Goal: Transaction & Acquisition: Book appointment/travel/reservation

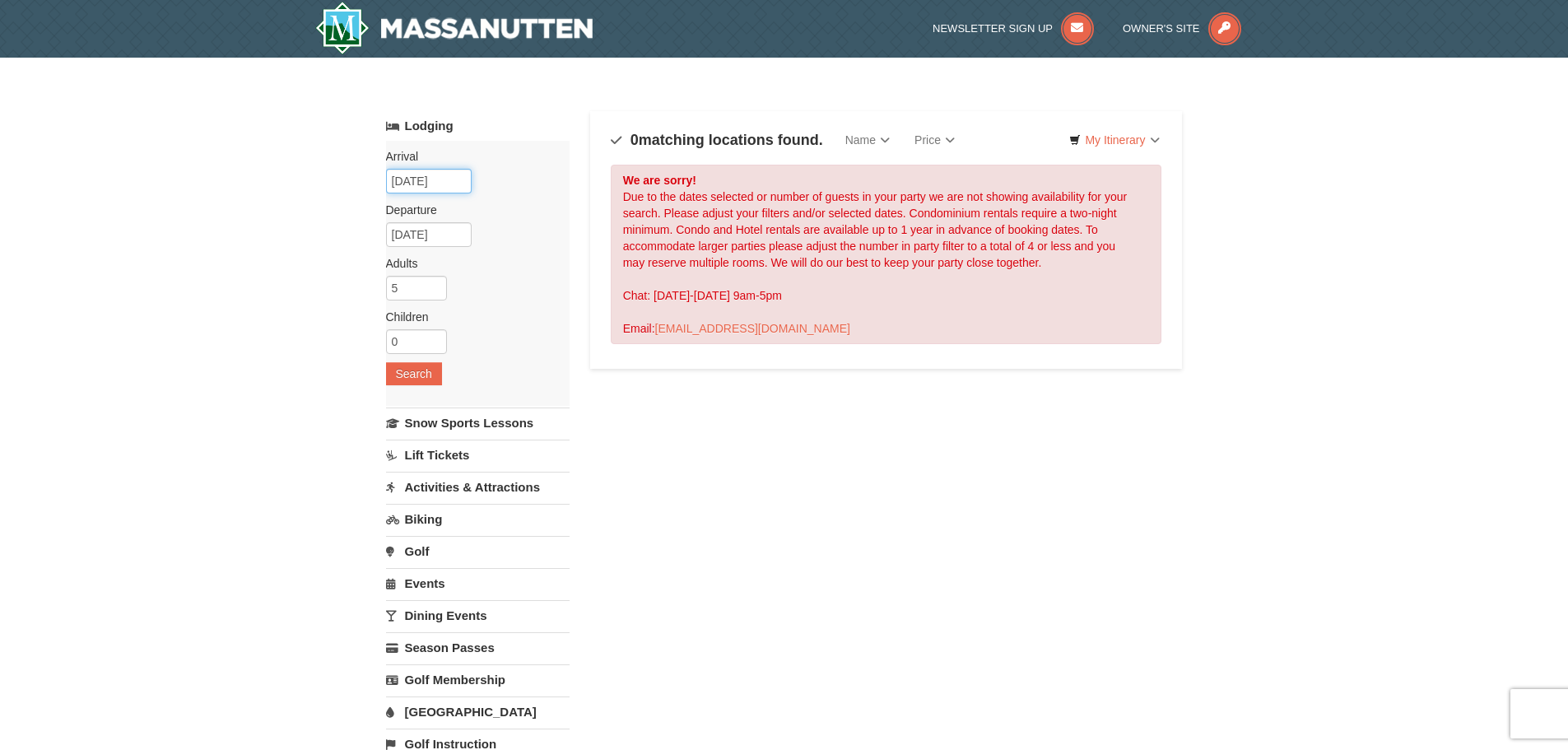
click at [422, 180] on input "[DATE]" at bounding box center [428, 181] width 85 height 25
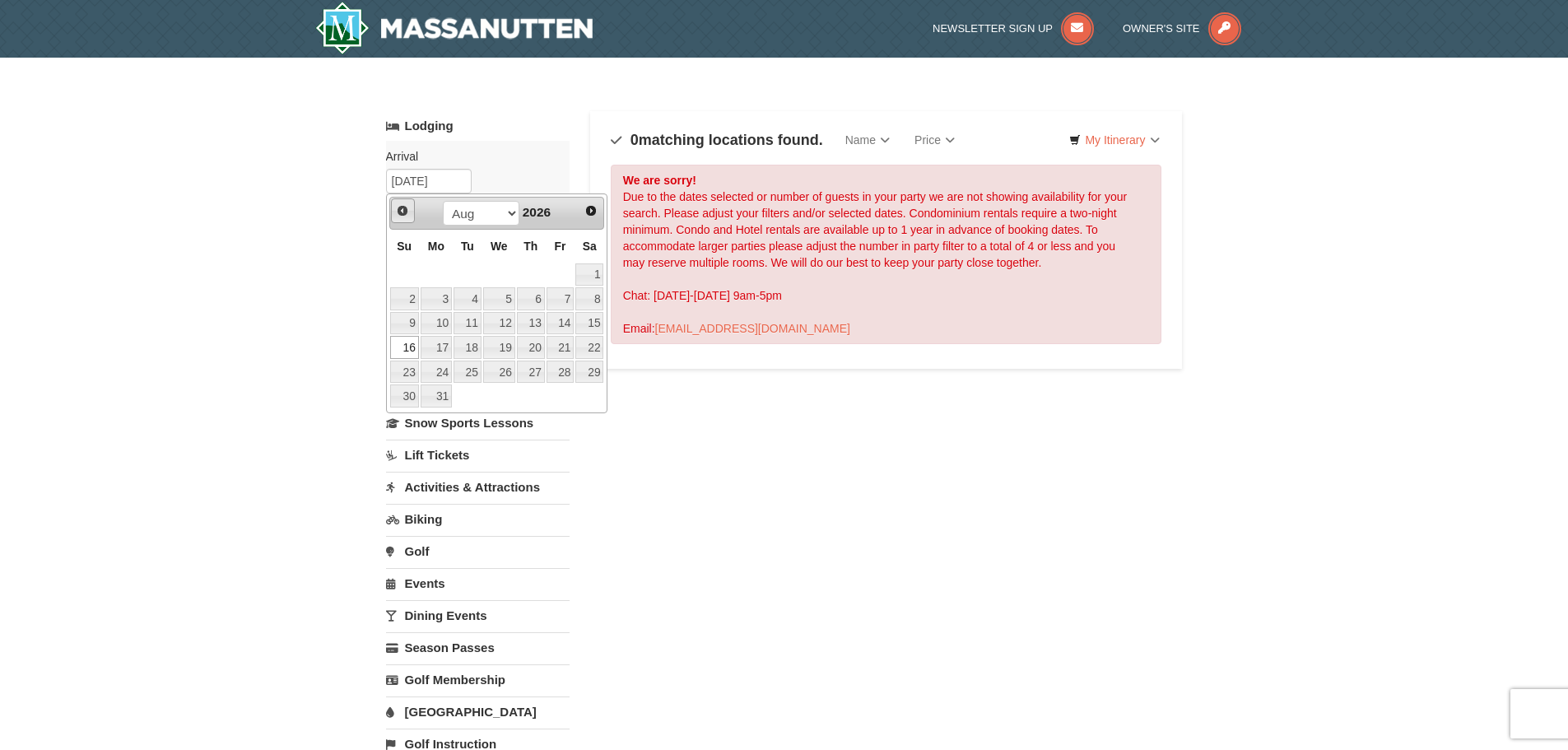
click at [402, 216] on span "Prev" at bounding box center [402, 210] width 13 height 13
click at [409, 325] on link "12" at bounding box center [403, 323] width 28 height 23
type input "07/12/2026"
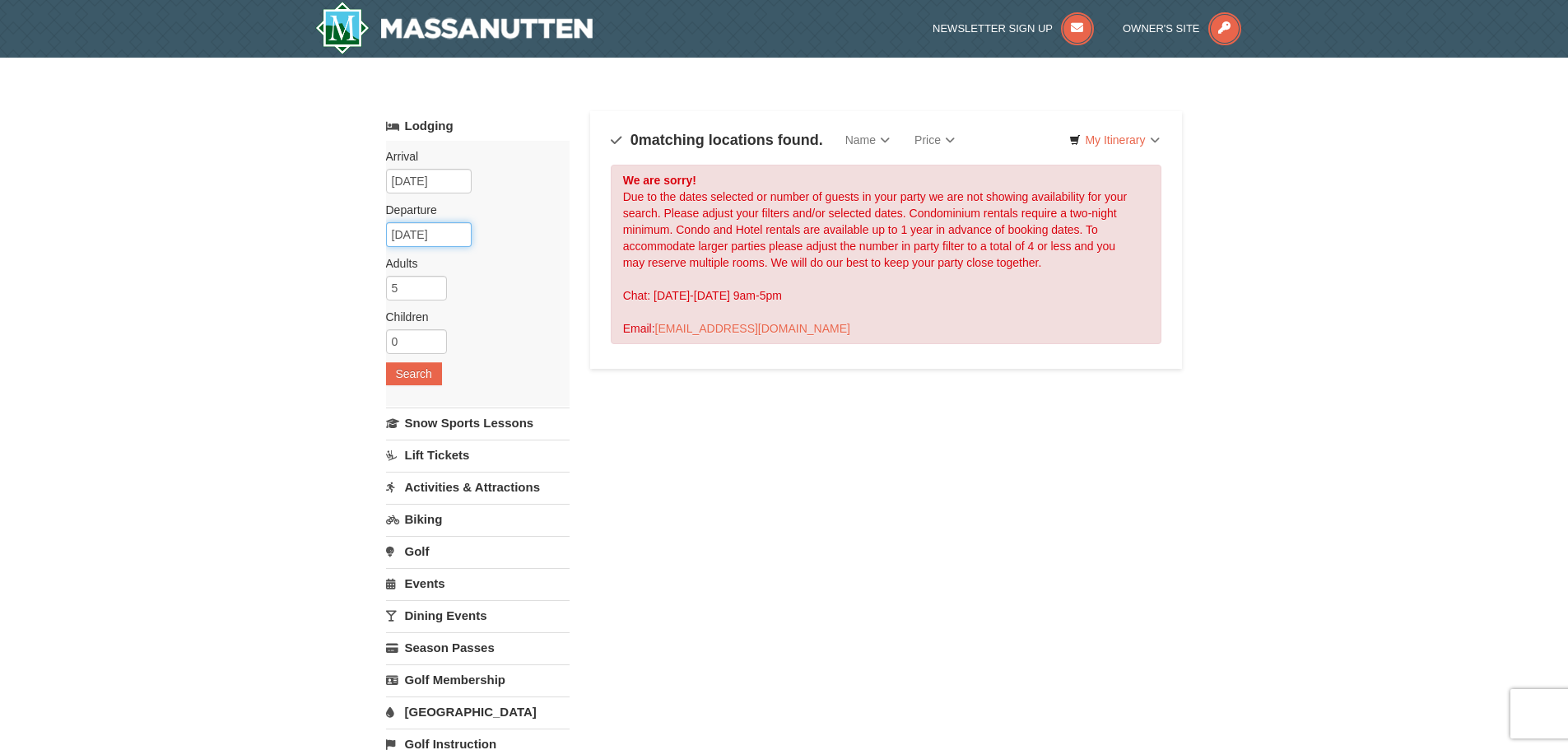
click at [433, 235] on input "[DATE]" at bounding box center [428, 234] width 85 height 25
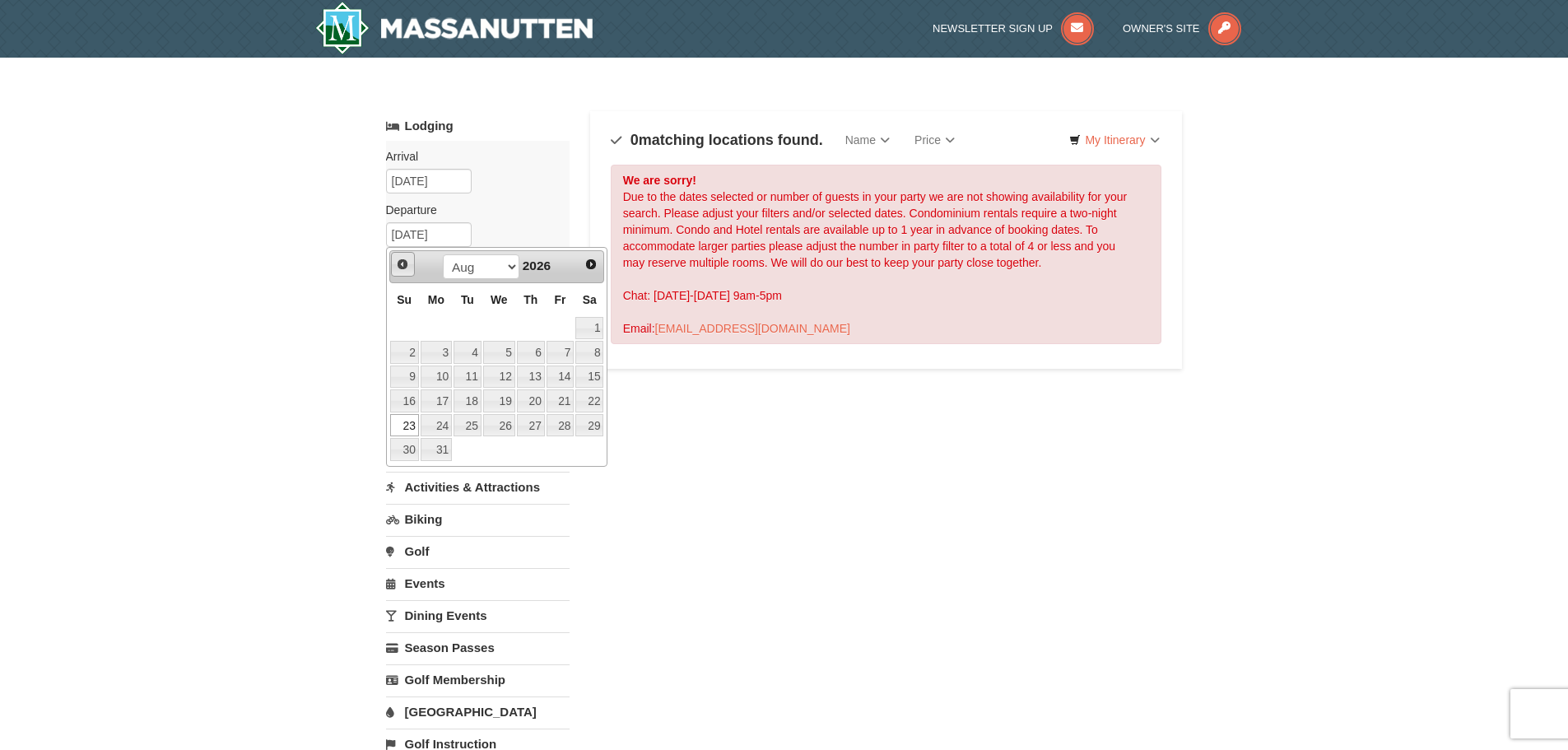
click at [398, 261] on span "Prev" at bounding box center [402, 264] width 13 height 13
click at [588, 377] on link "18" at bounding box center [589, 377] width 28 height 23
type input "07/18/2026"
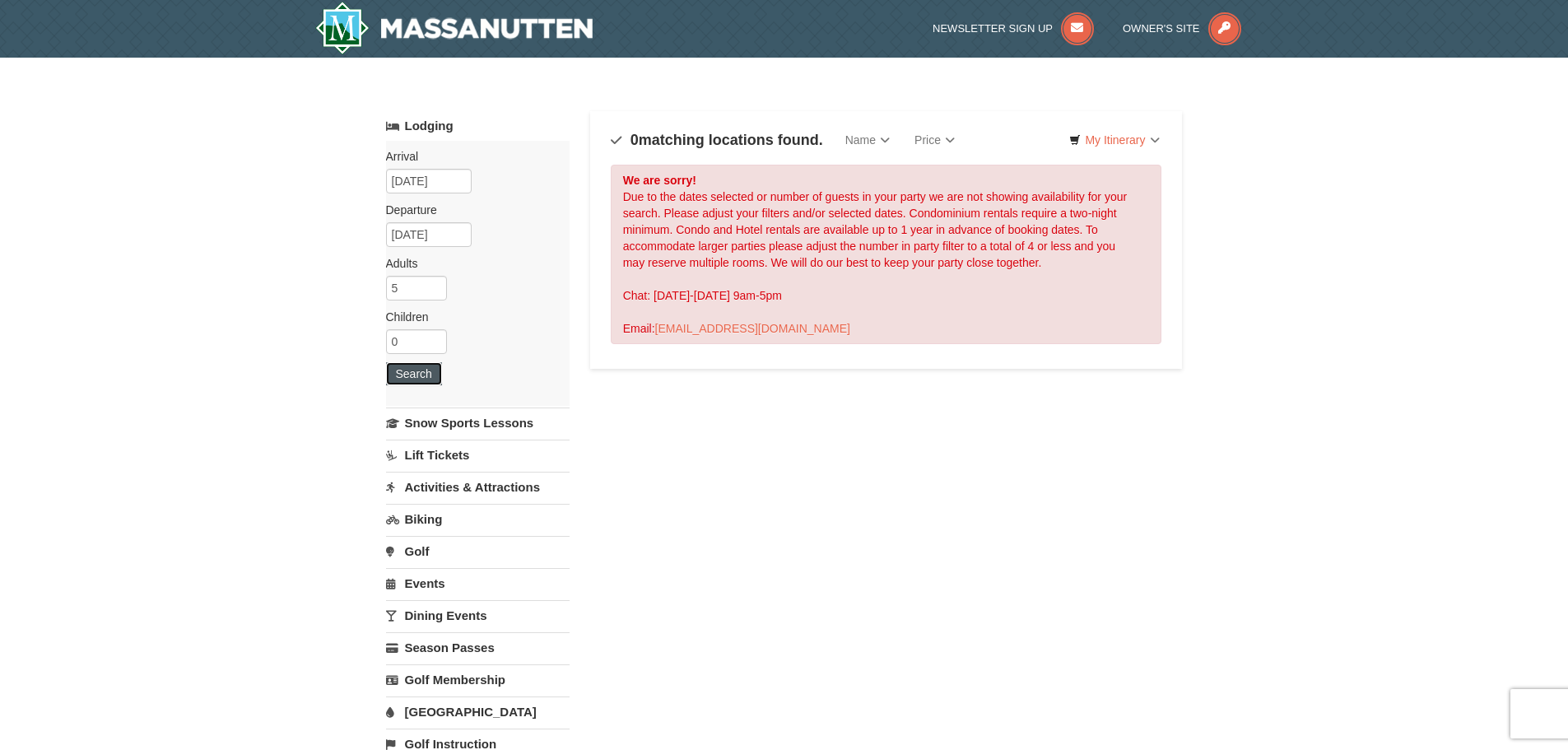
click at [432, 372] on button "Search" at bounding box center [414, 373] width 56 height 23
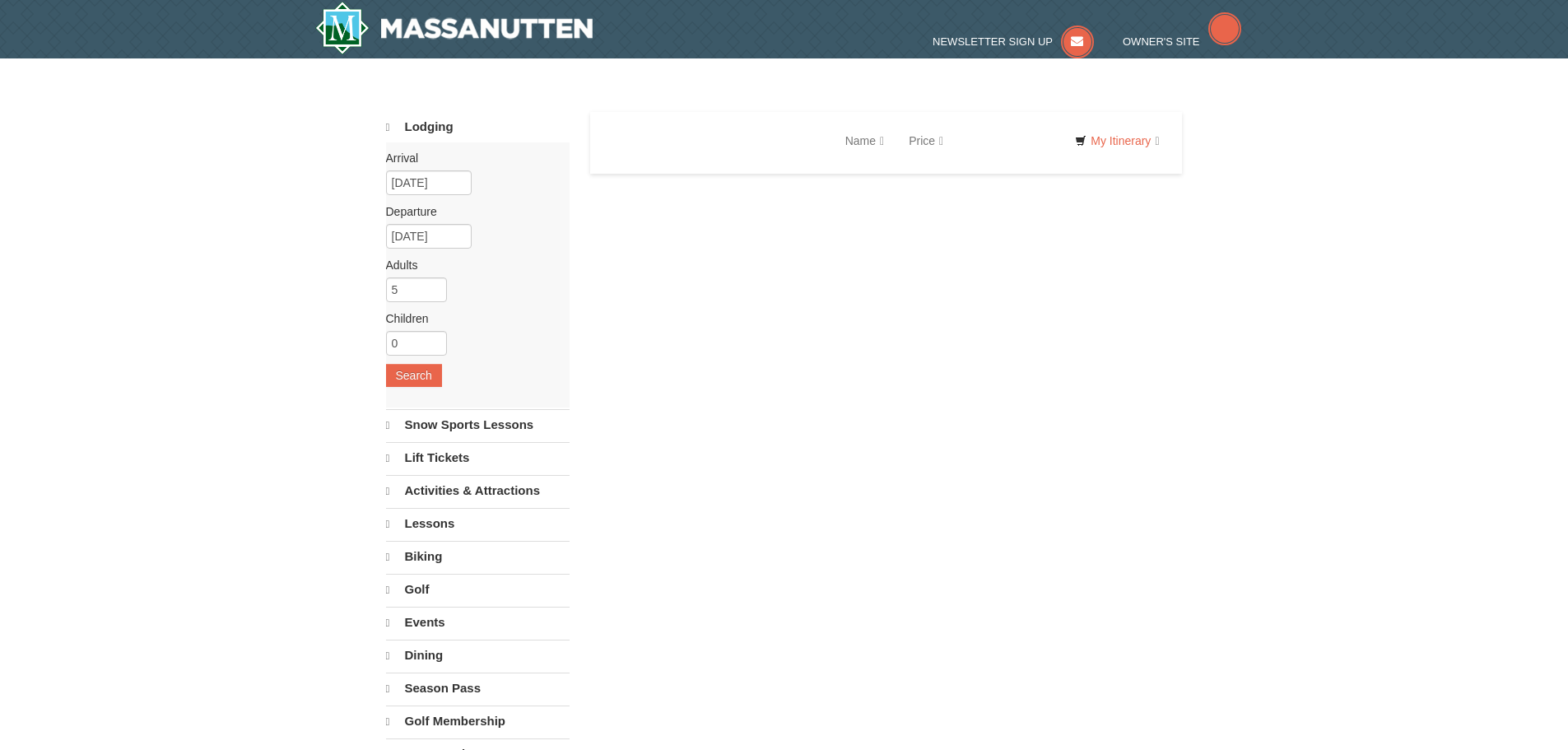
select select "9"
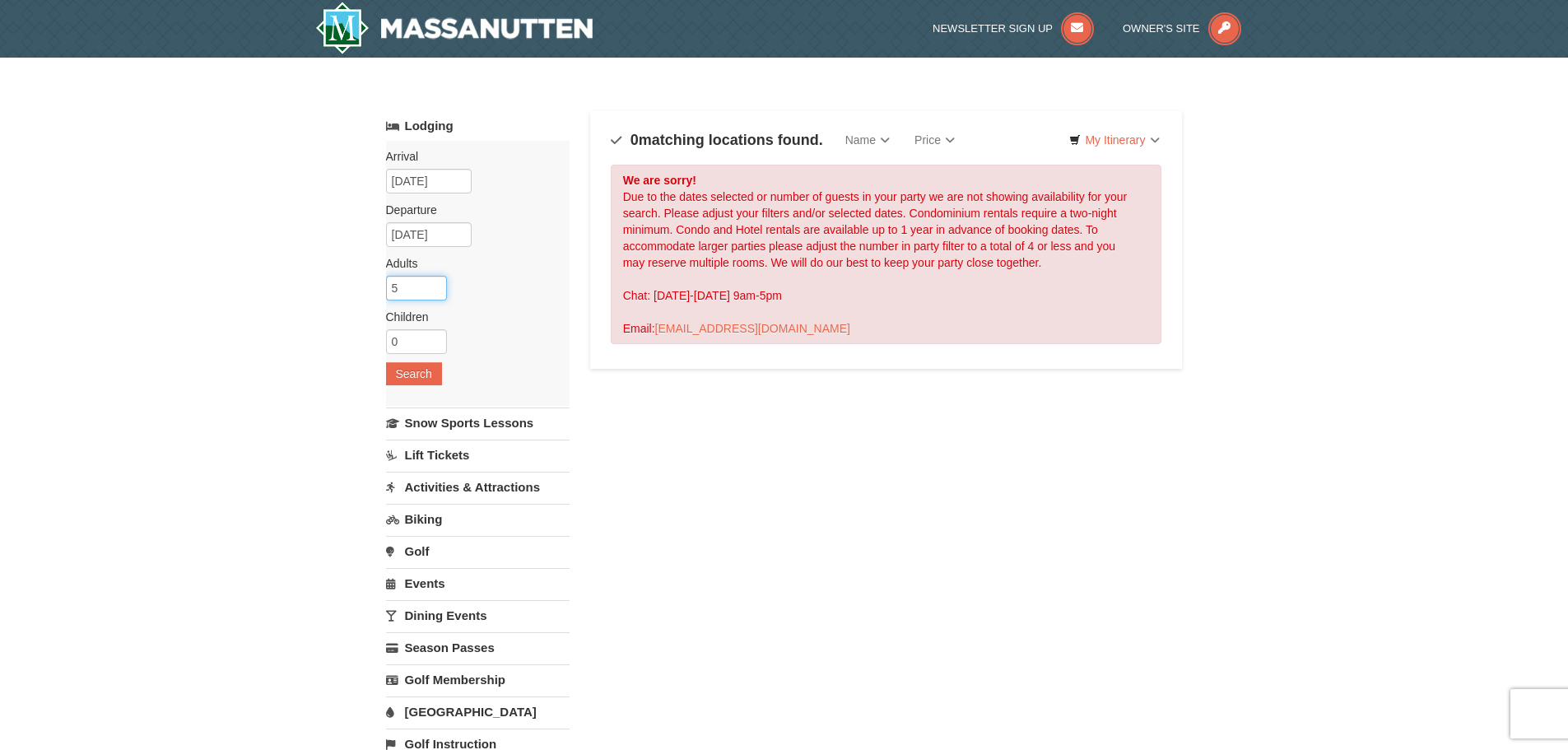
click at [438, 297] on input "5" at bounding box center [416, 288] width 61 height 25
type input "4"
click at [434, 292] on input "4" at bounding box center [416, 288] width 61 height 25
click at [428, 366] on button "Search" at bounding box center [414, 373] width 56 height 23
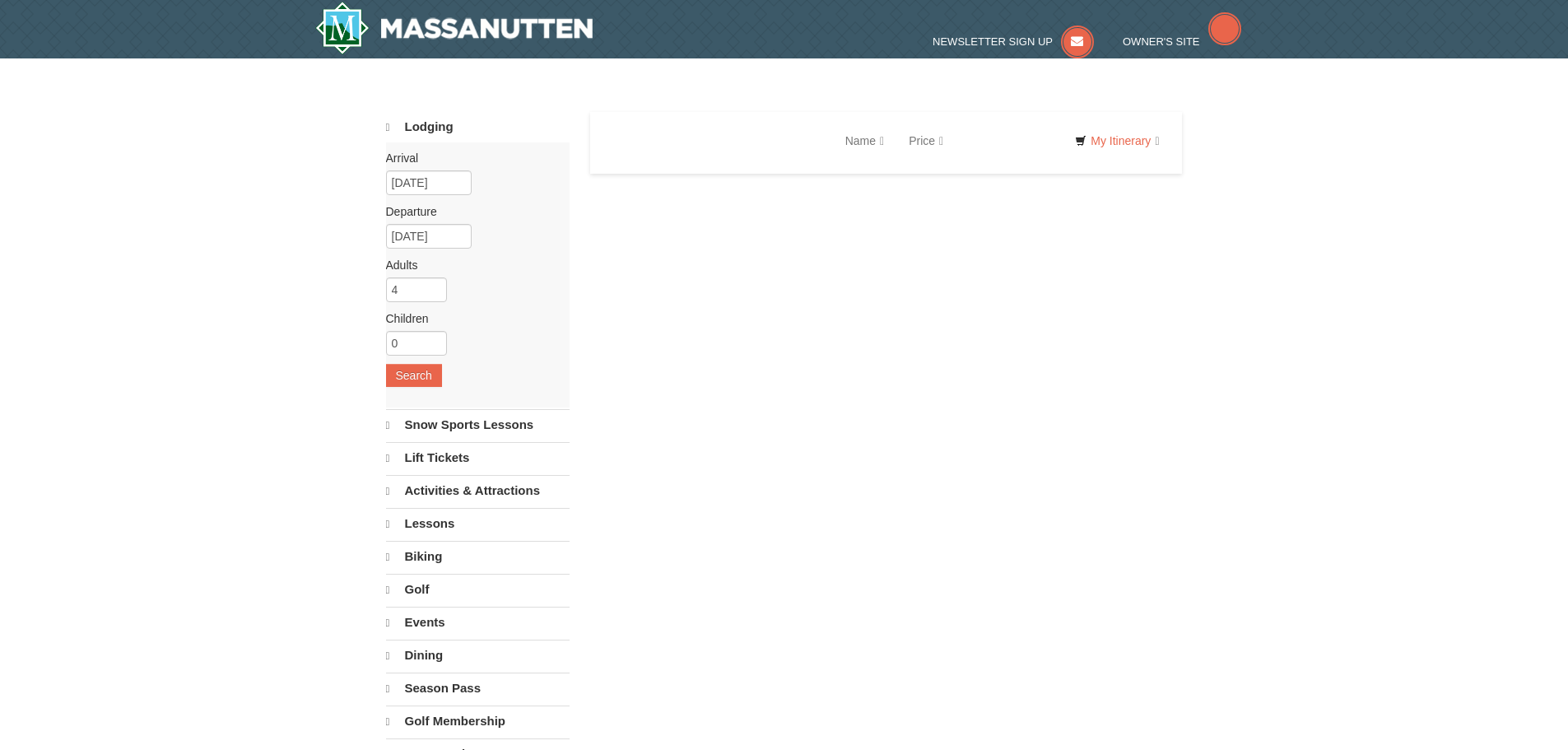
select select "9"
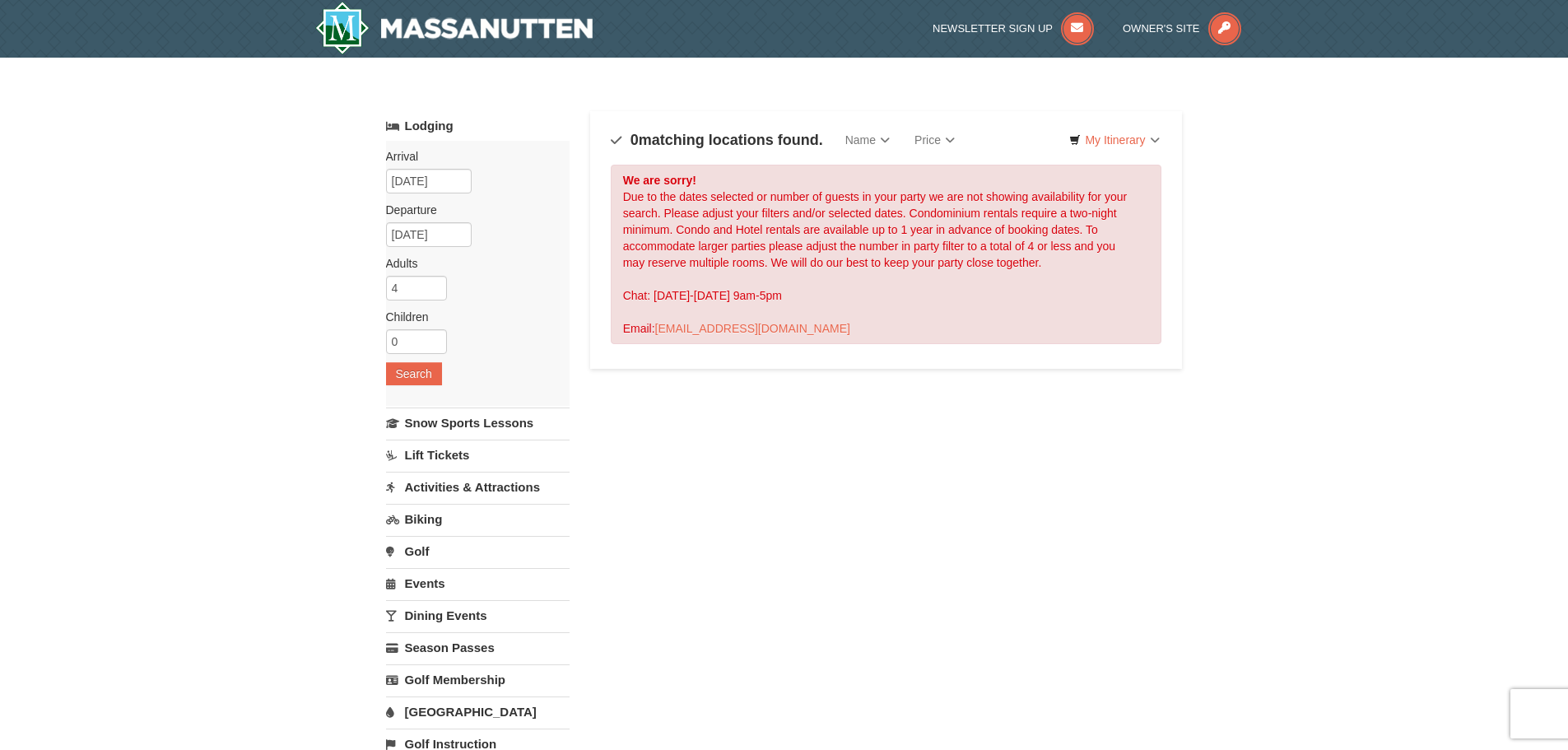
click at [424, 128] on link "Lodging" at bounding box center [478, 126] width 184 height 29
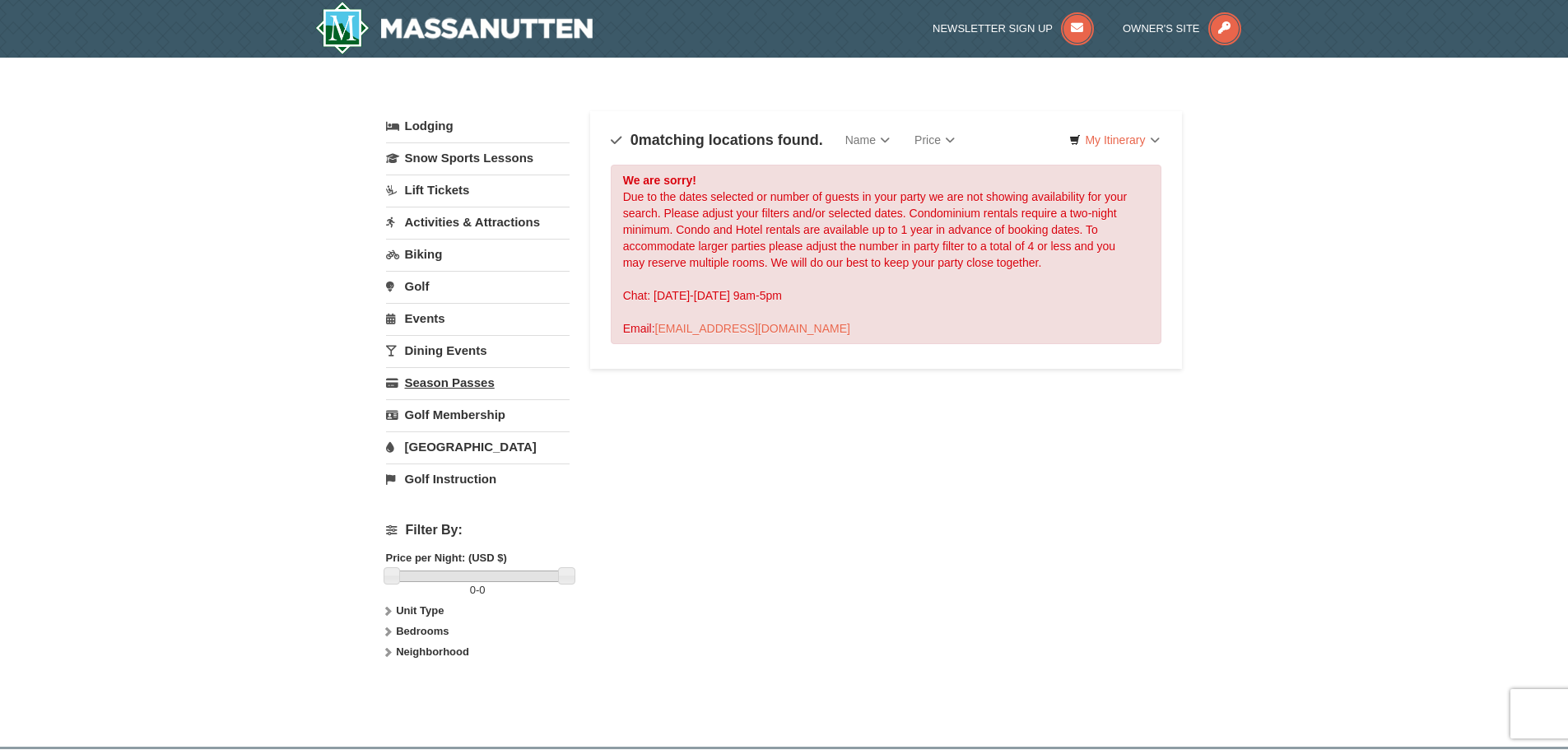
scroll to position [391, 0]
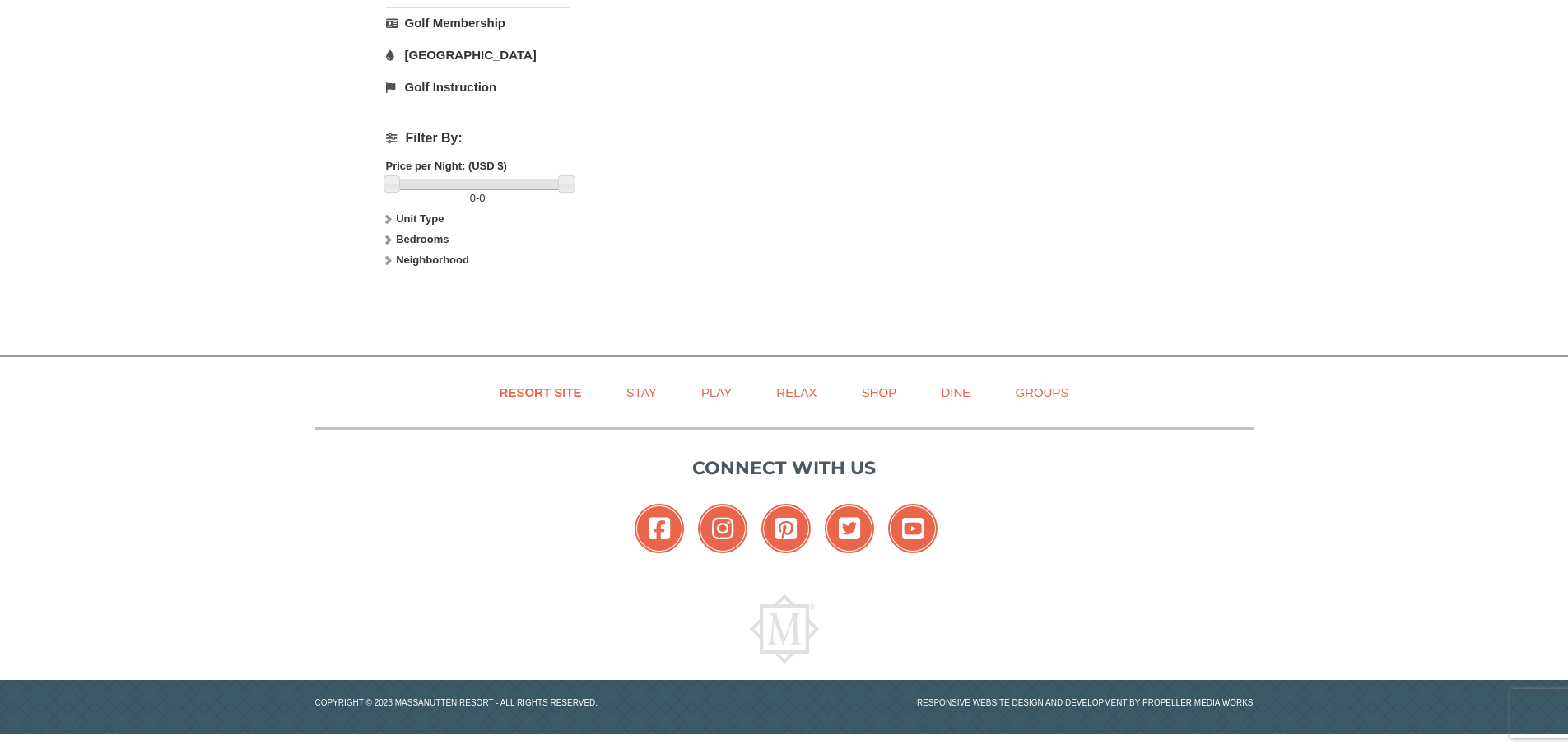
click at [410, 235] on strong "Bedrooms" at bounding box center [422, 239] width 53 height 12
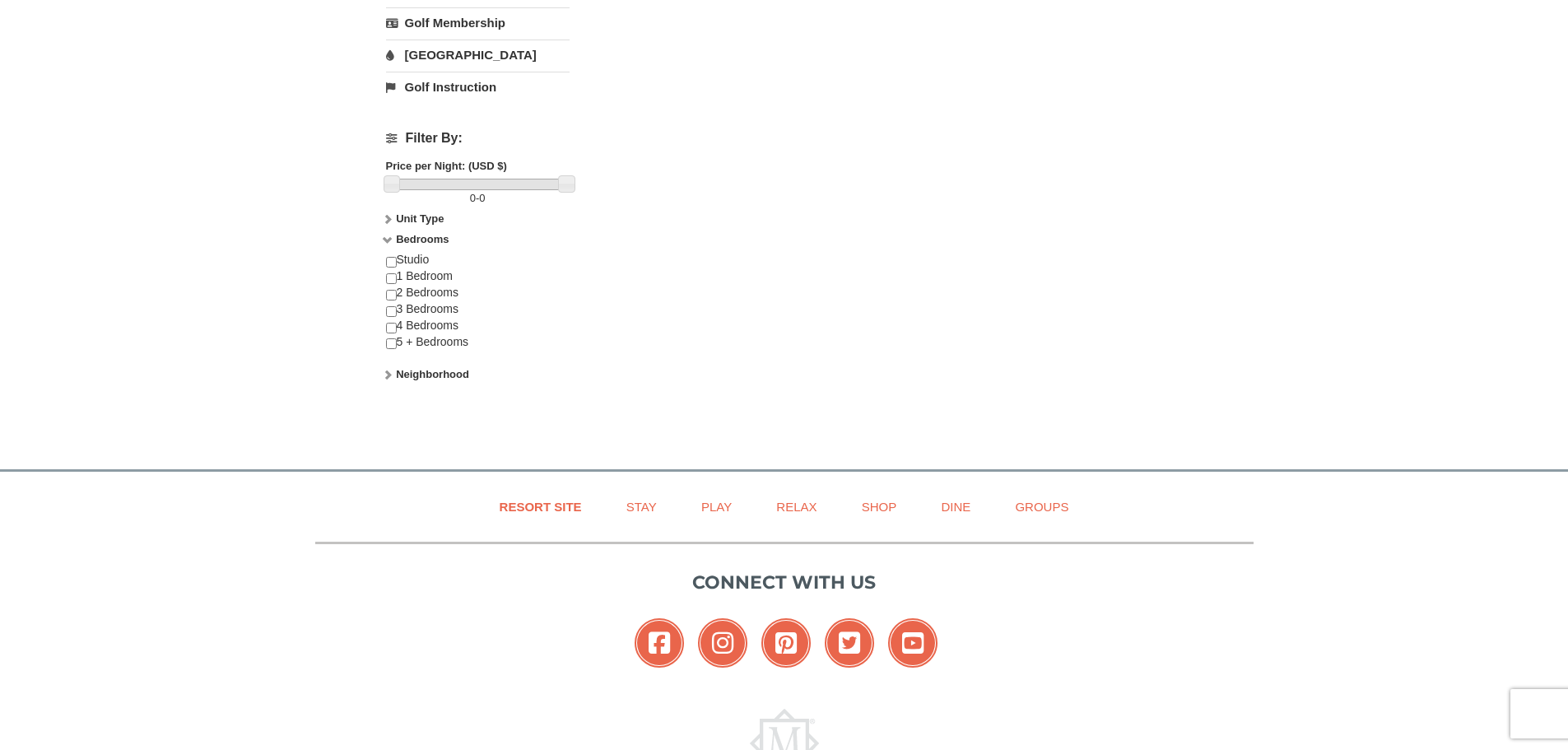
click at [420, 373] on strong "Neighborhood" at bounding box center [432, 374] width 73 height 12
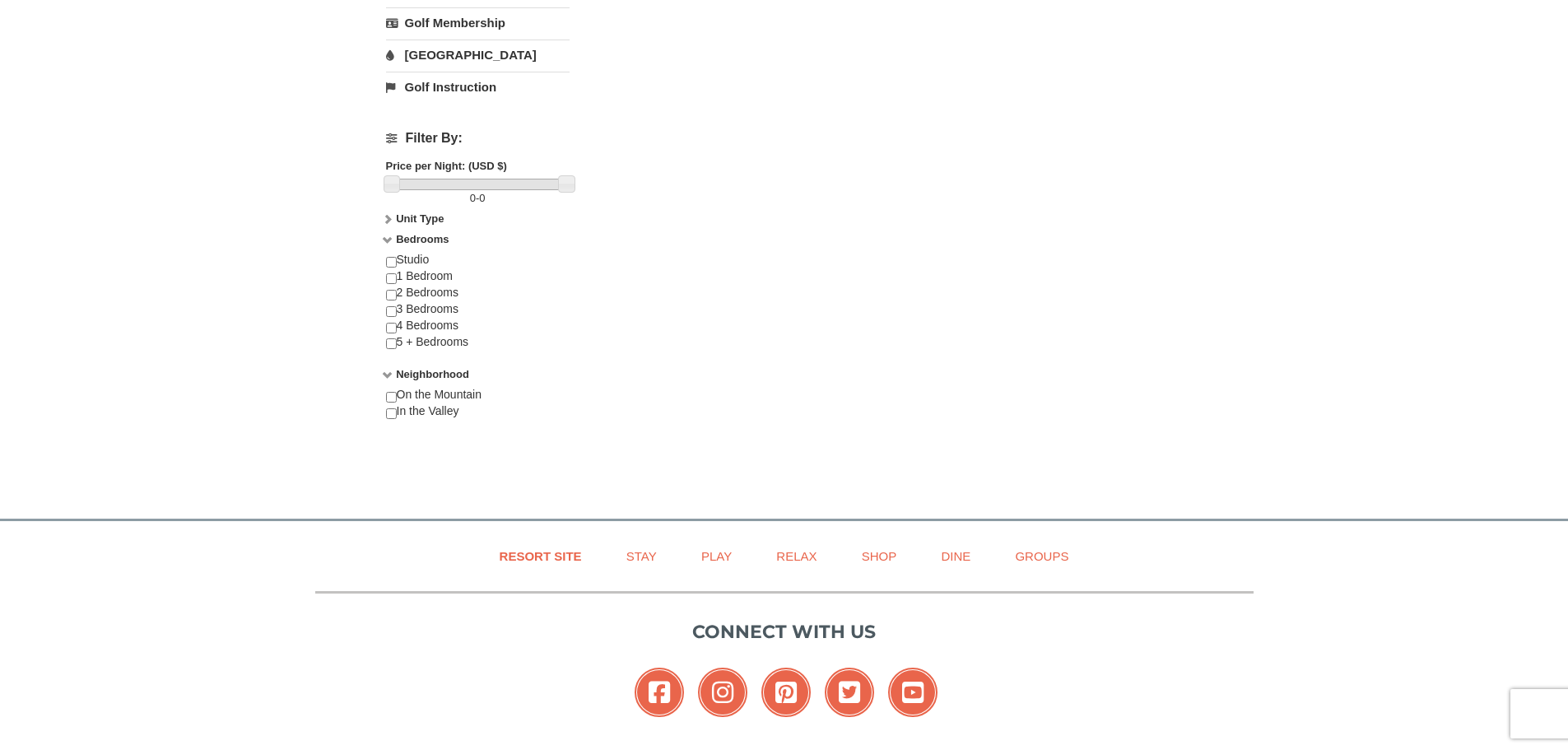
click at [398, 217] on strong "Unit Type" at bounding box center [419, 218] width 47 height 12
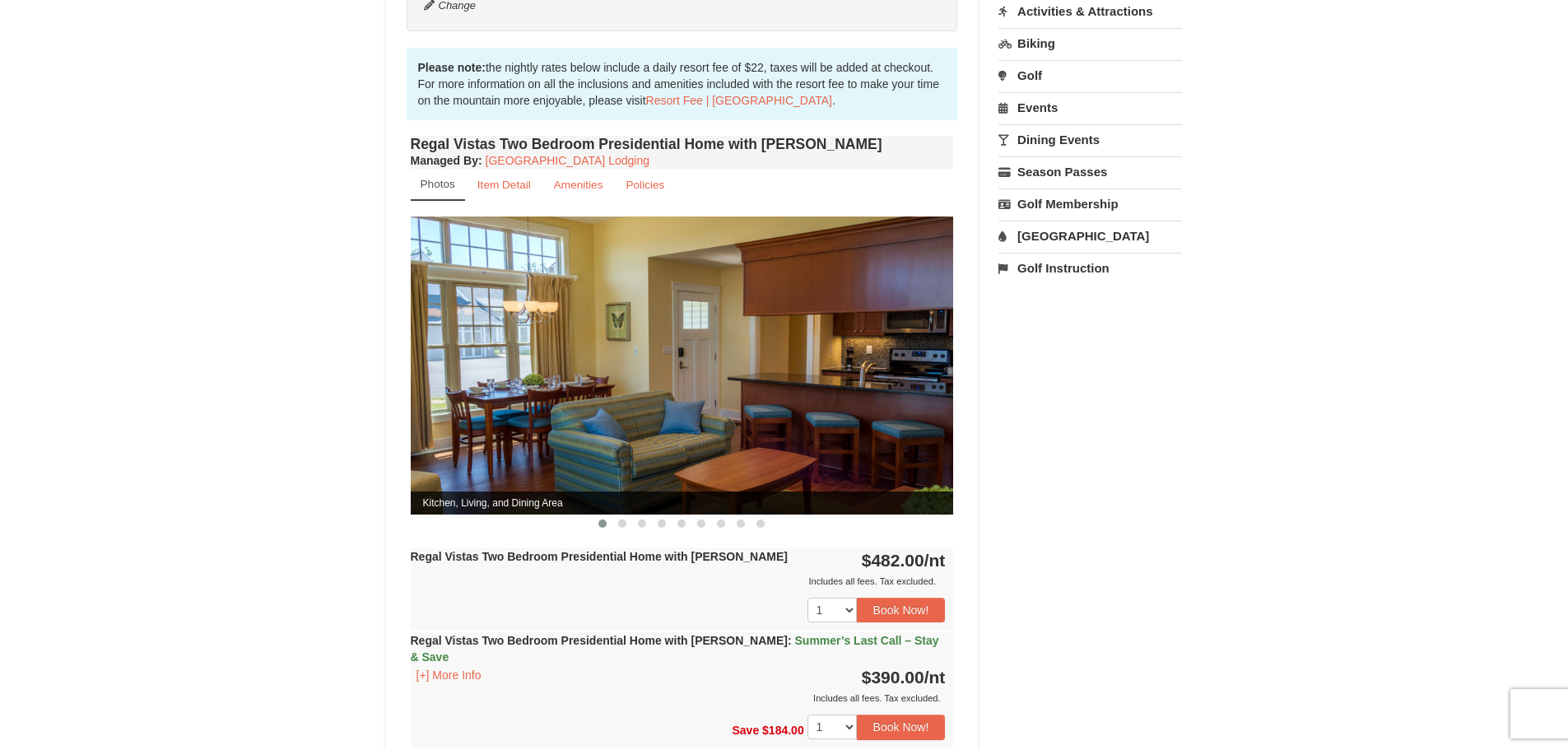
scroll to position [494, 0]
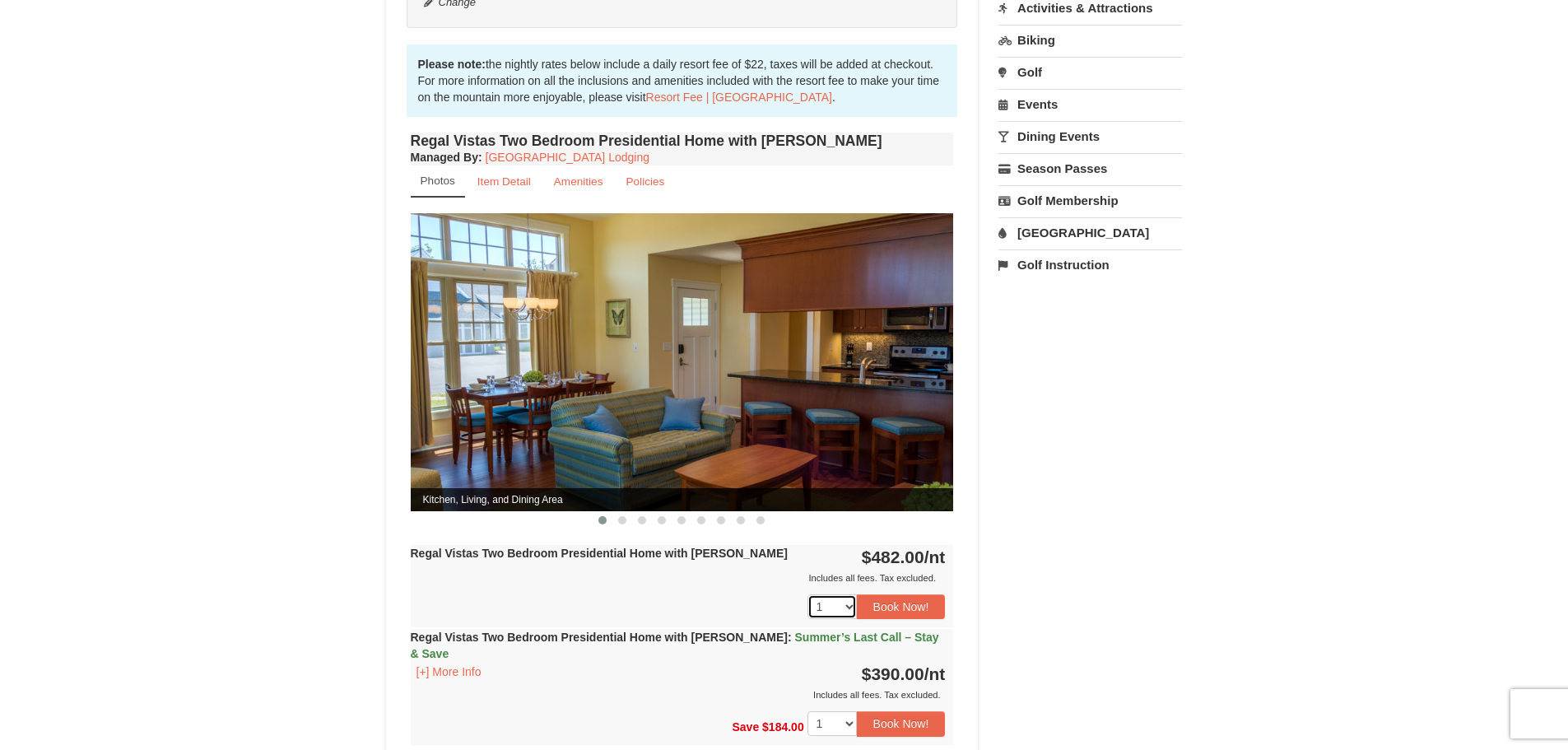
click at [844, 594] on select "1 2 3 4 5 6 7 8 9" at bounding box center [831, 606] width 49 height 25
select select "6"
click at [807, 594] on select "1 2 3 4 5 6 7 8 9" at bounding box center [831, 606] width 49 height 25
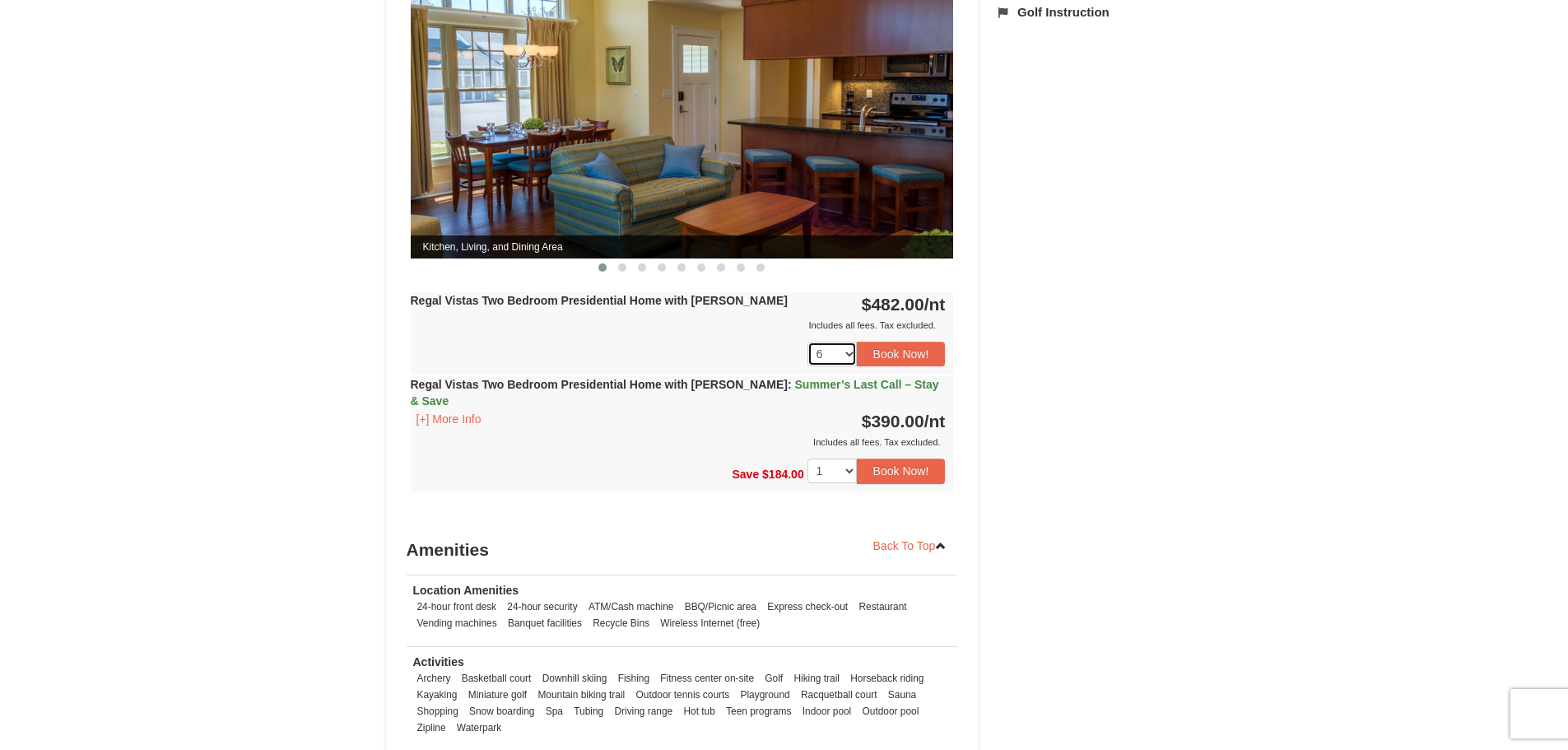
scroll to position [576, 0]
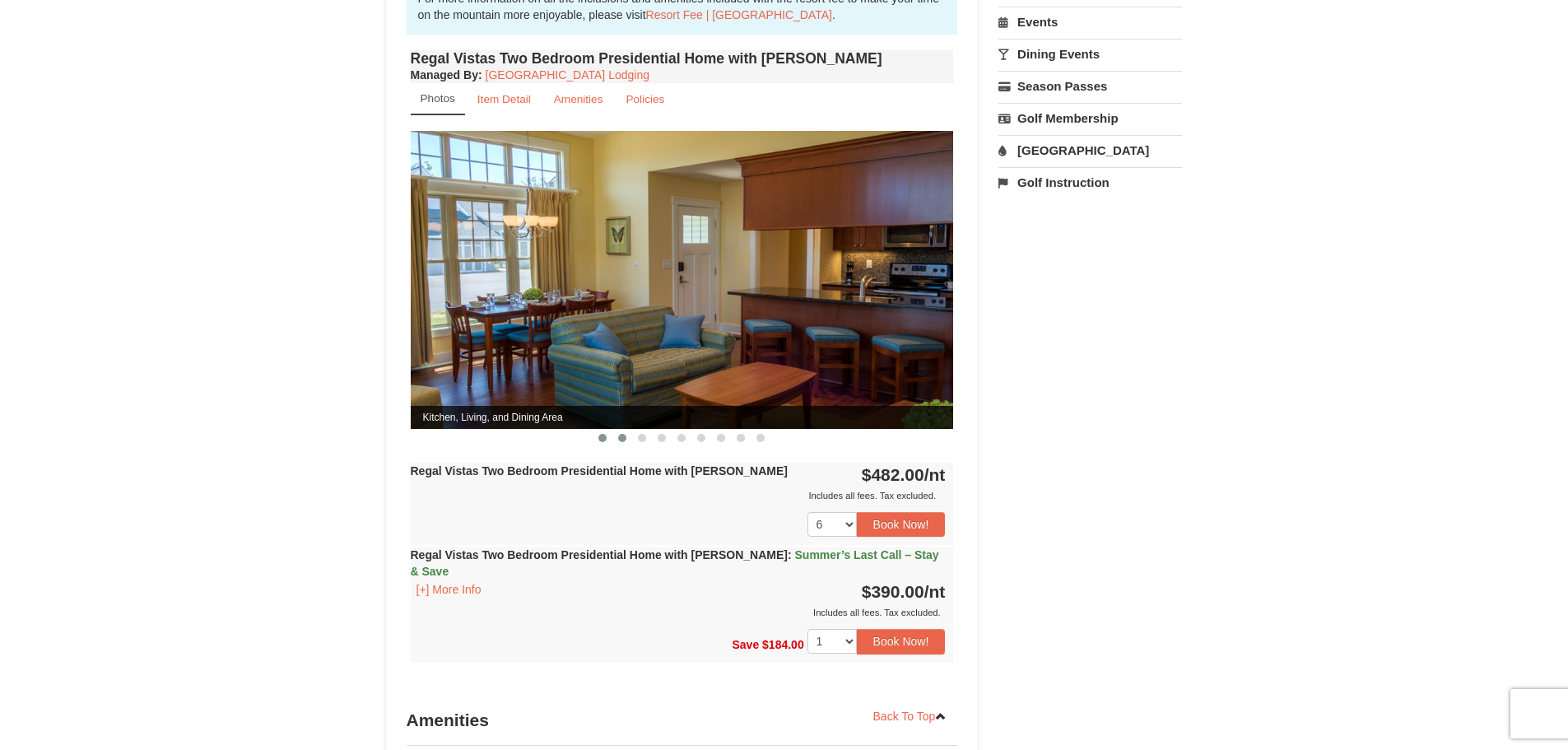
click at [619, 434] on span at bounding box center [622, 438] width 9 height 9
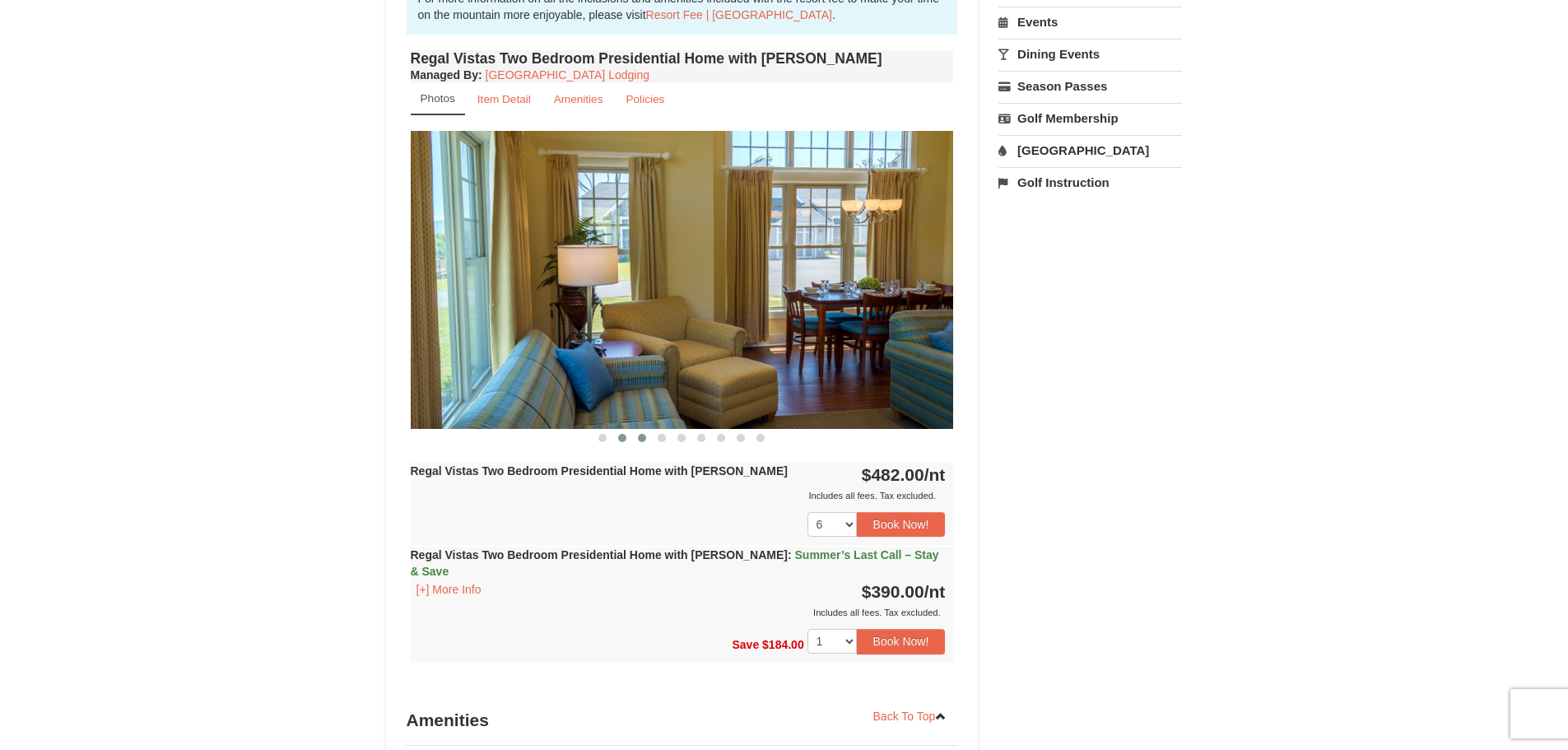
click at [641, 434] on span at bounding box center [642, 438] width 9 height 9
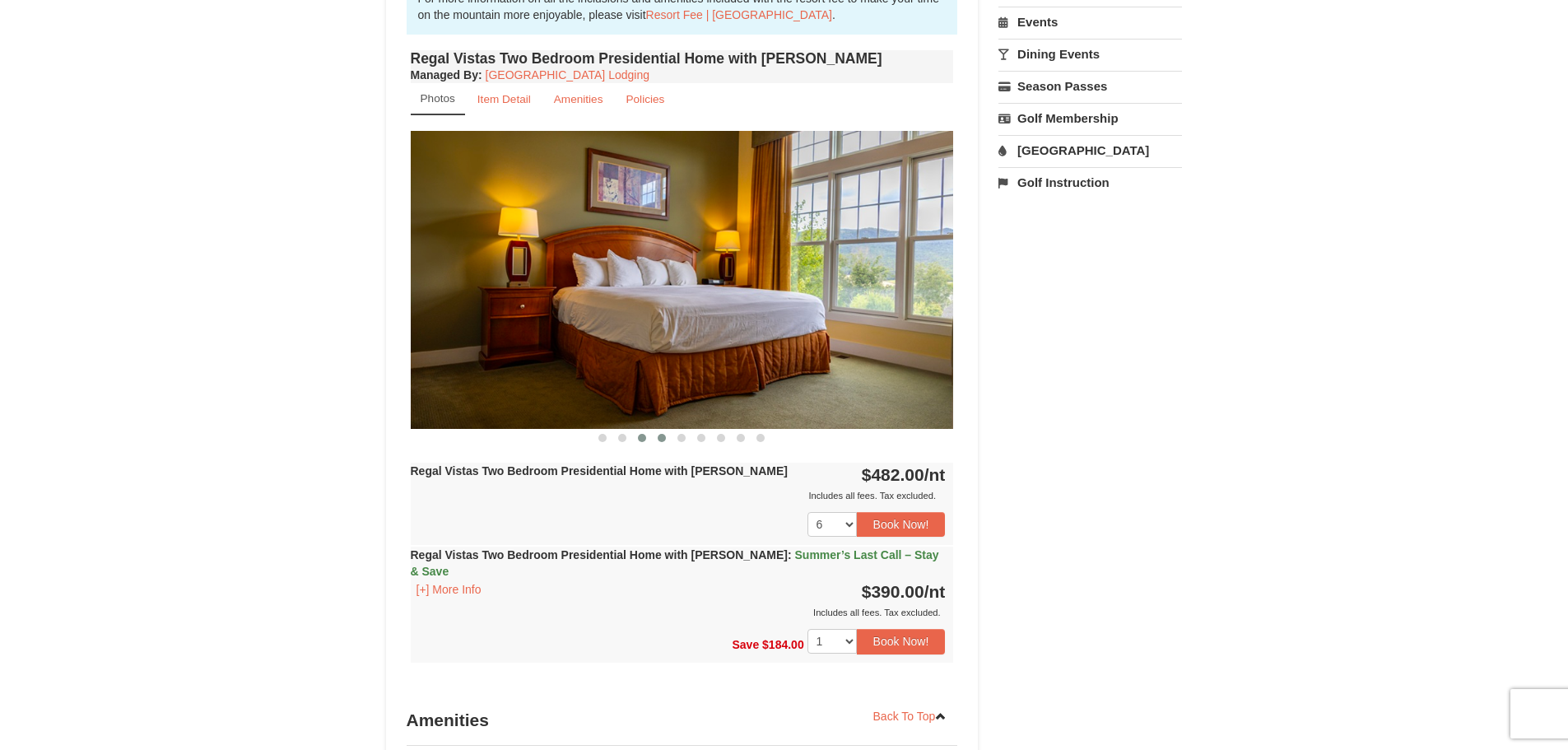
click at [665, 434] on span at bounding box center [662, 438] width 9 height 9
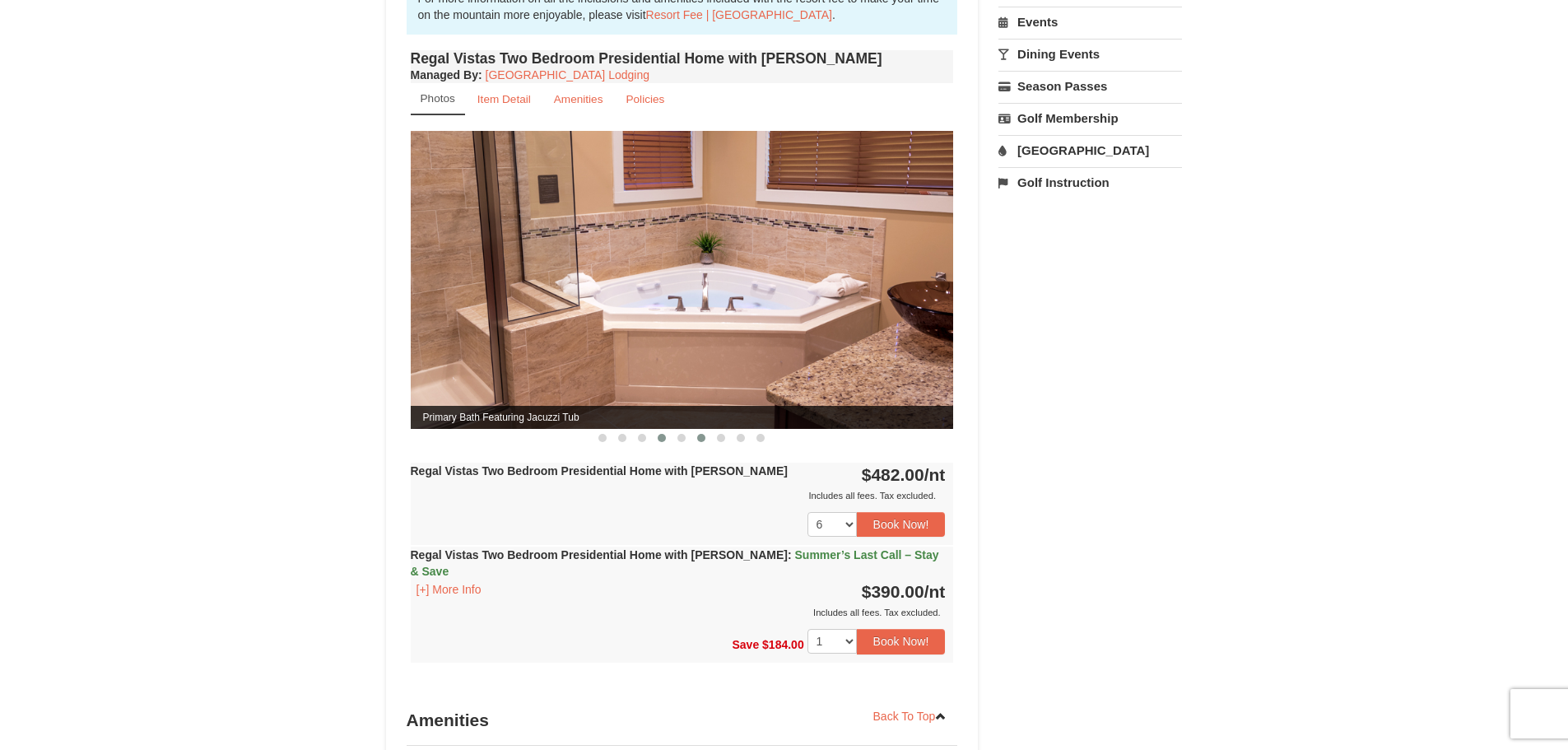
click at [691, 429] on button at bounding box center [701, 437] width 20 height 16
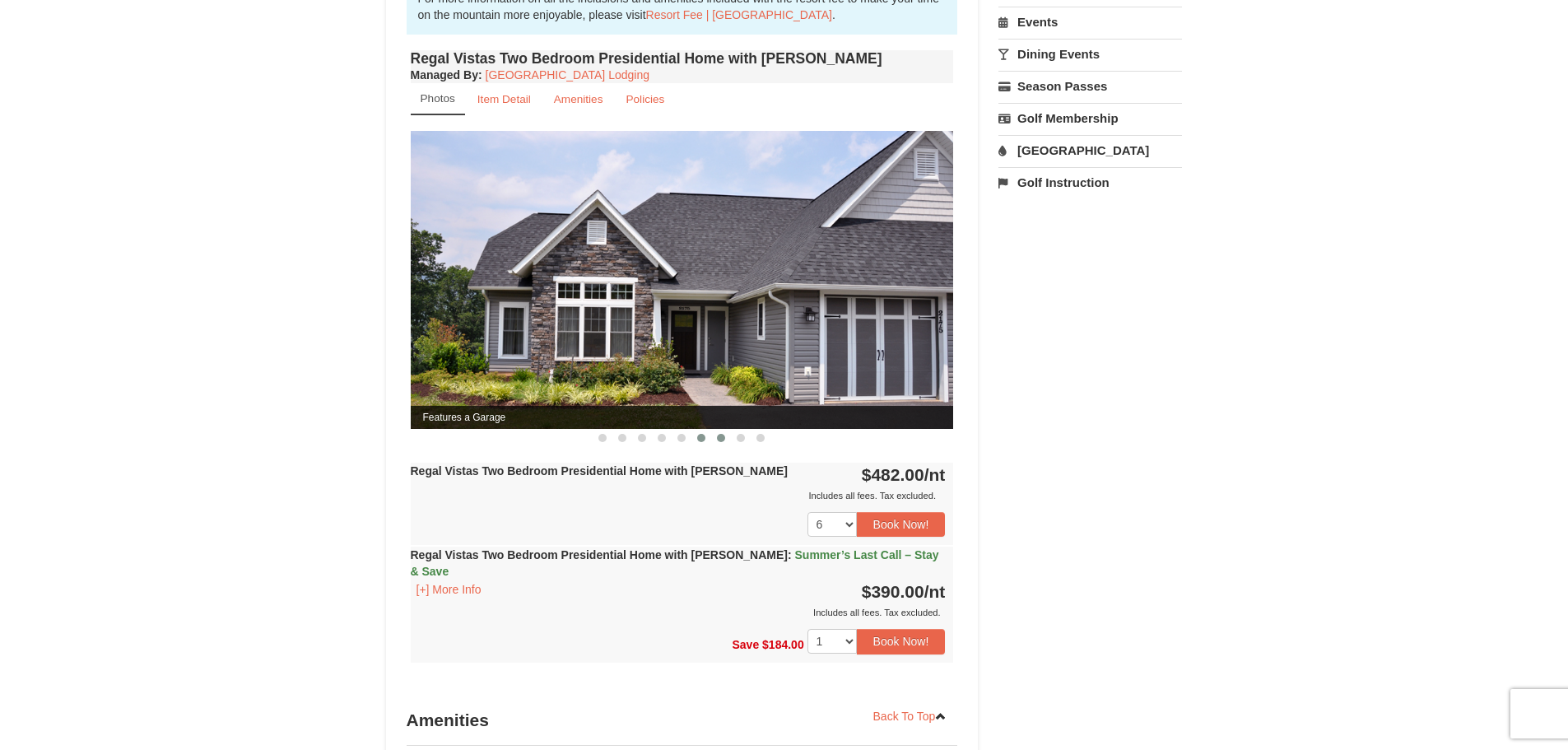
click at [712, 429] on button at bounding box center [721, 437] width 20 height 16
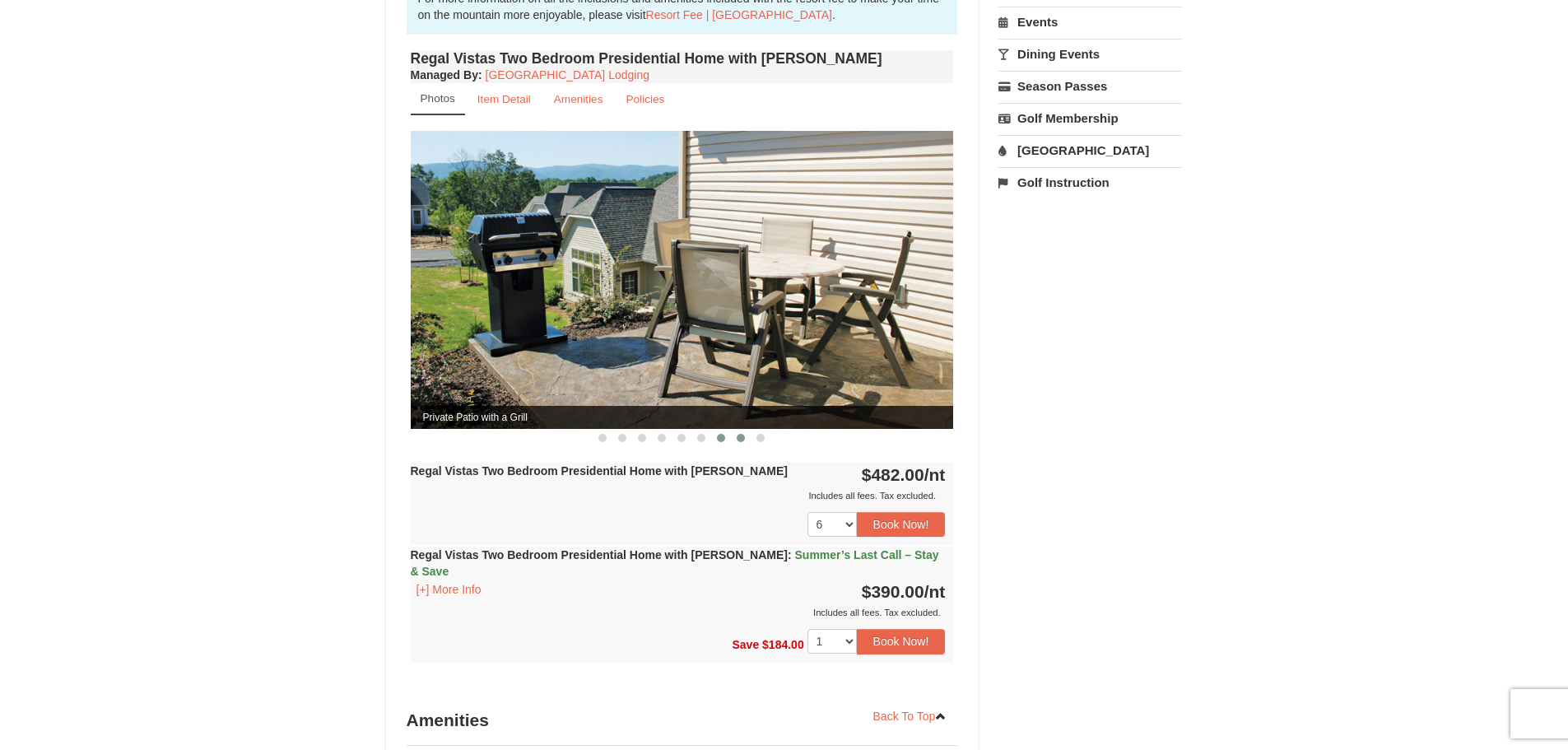
click at [740, 434] on span at bounding box center [740, 438] width 9 height 9
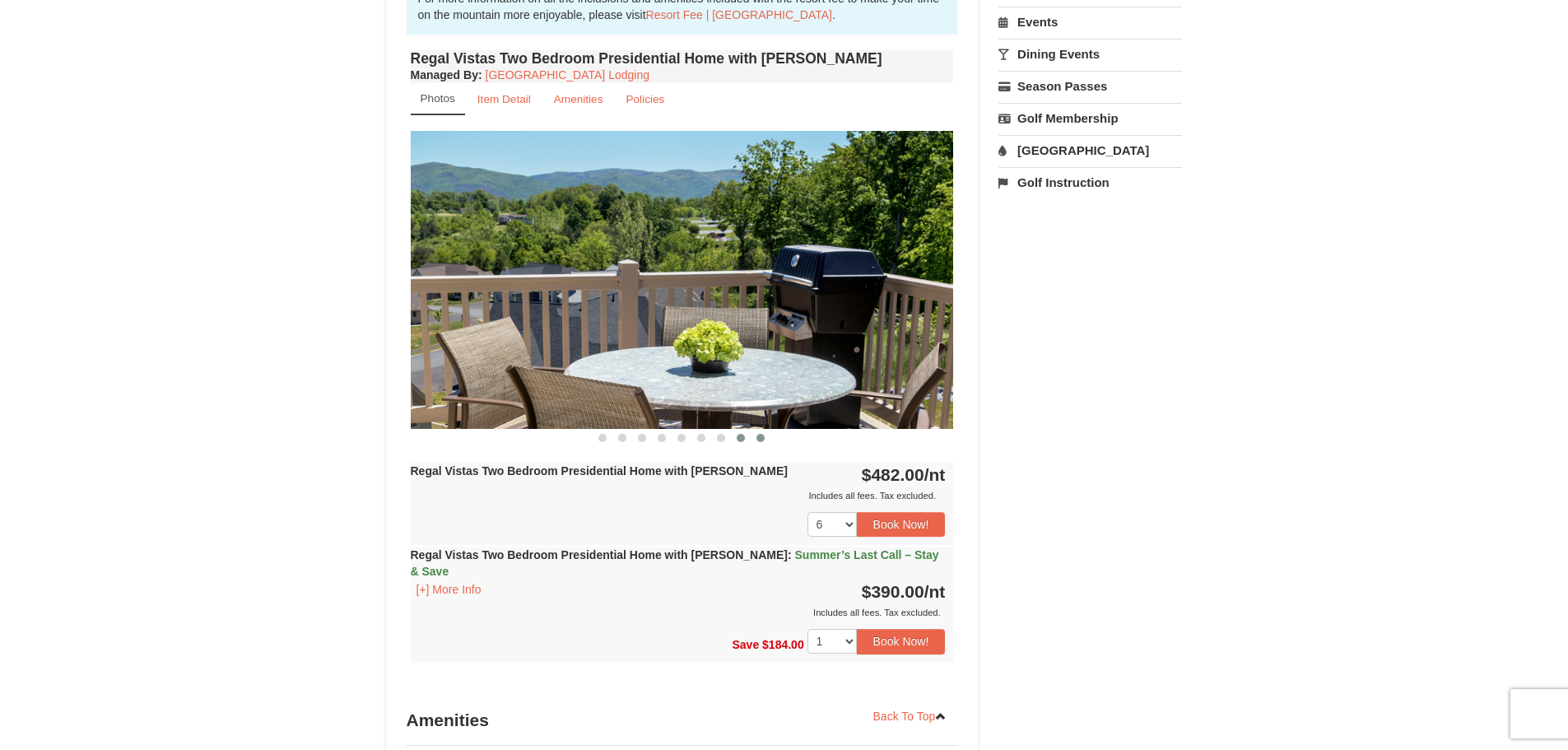
click at [767, 429] on button at bounding box center [760, 437] width 20 height 16
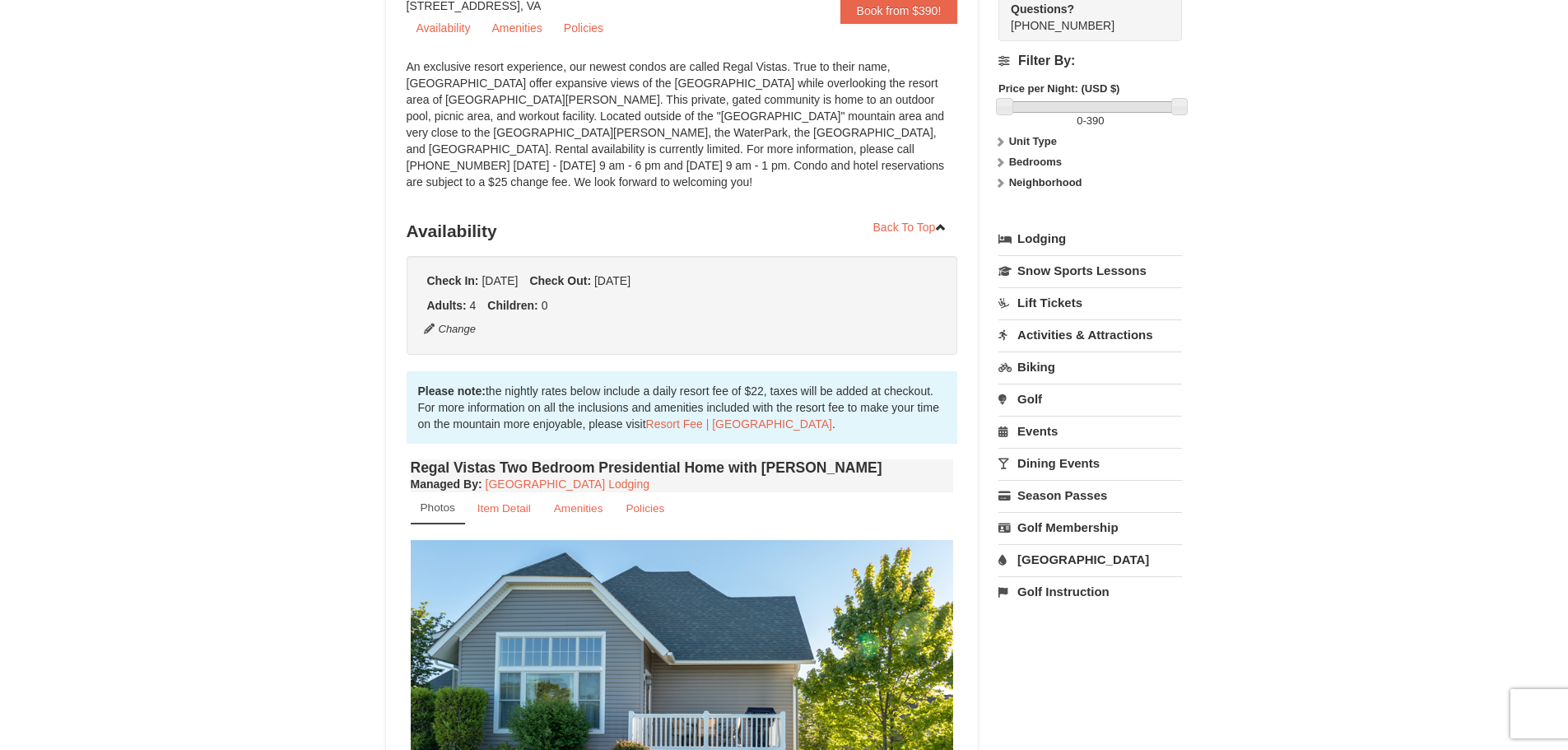
scroll to position [165, 0]
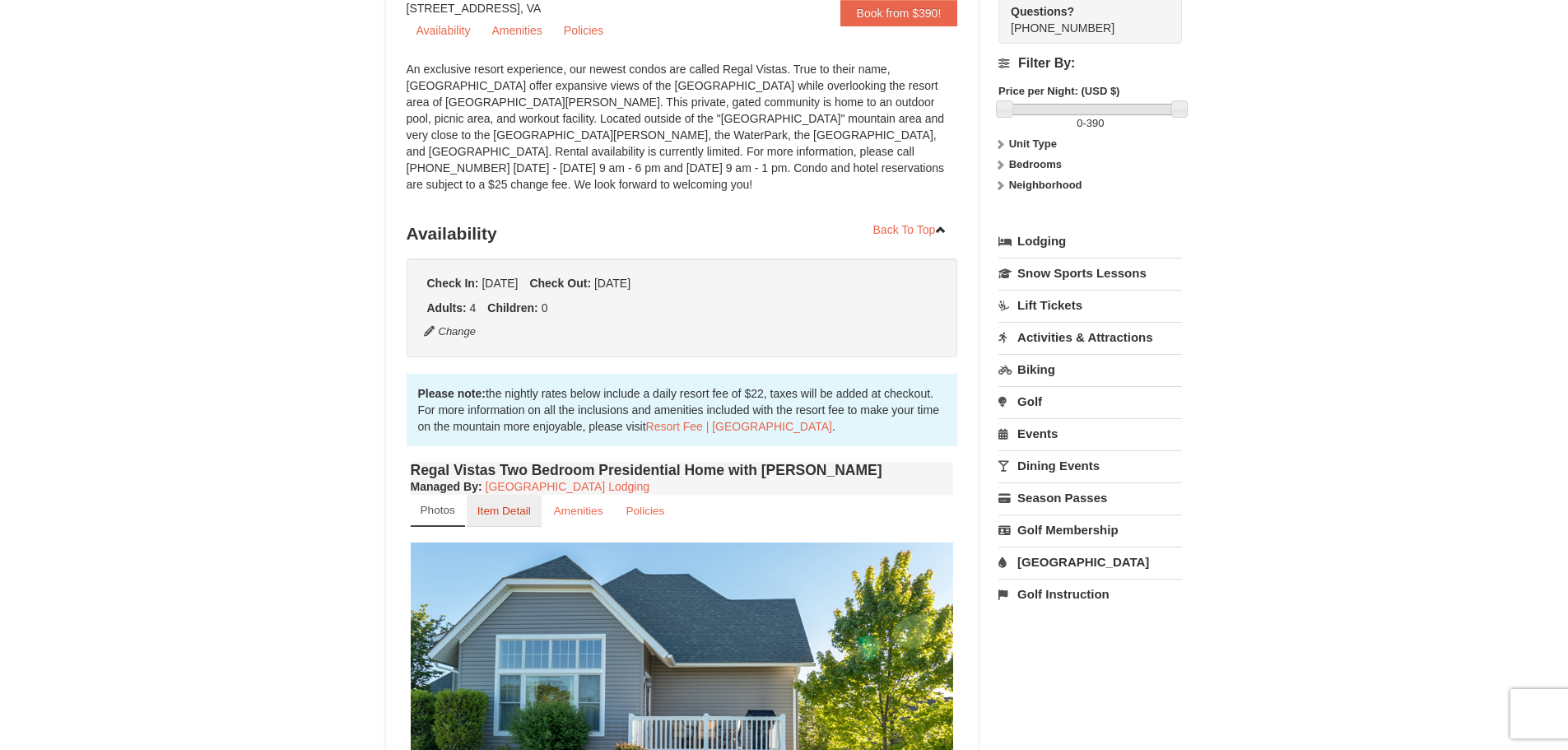
click at [503, 504] on small "Item Detail" at bounding box center [504, 510] width 53 height 12
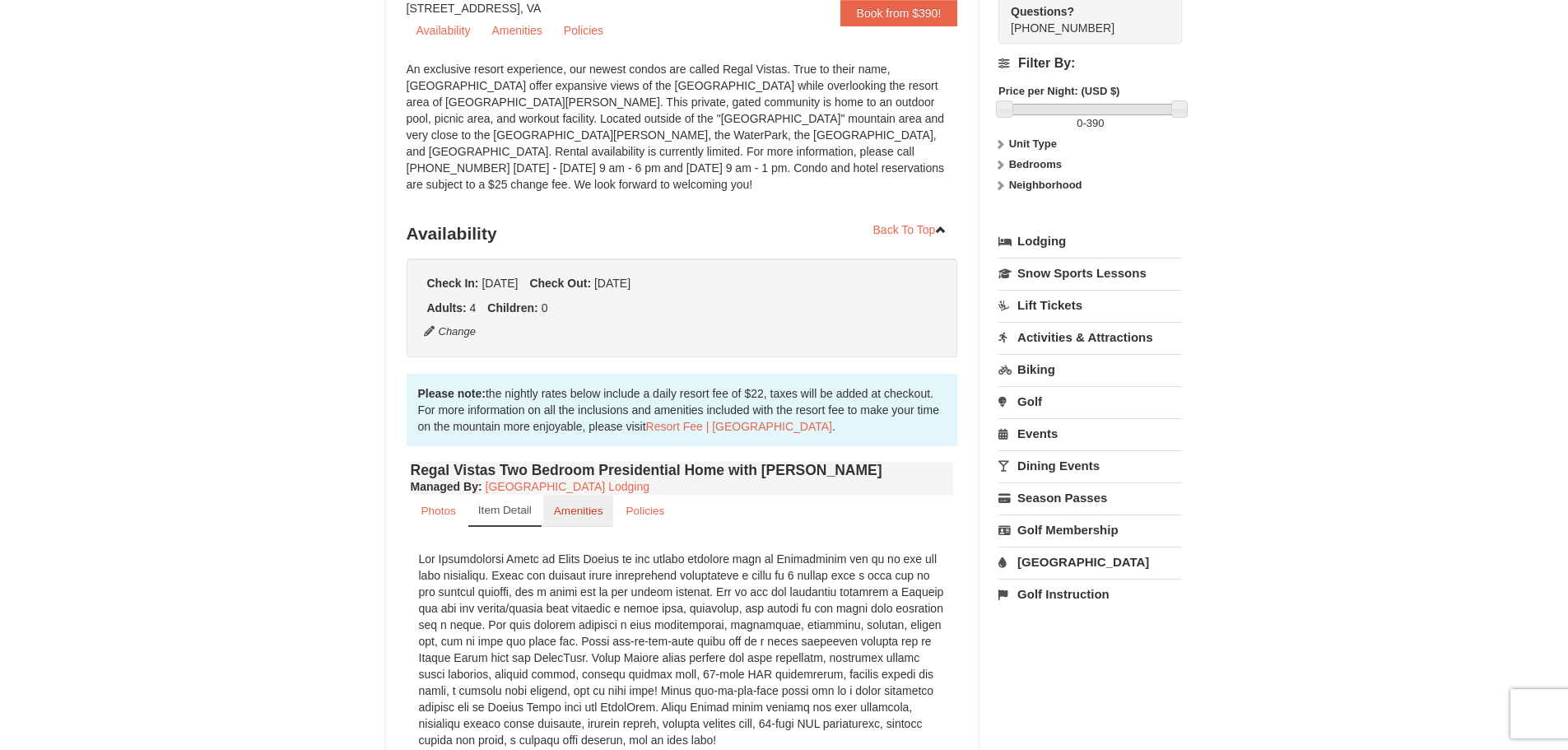
click at [571, 504] on small "Amenities" at bounding box center [578, 510] width 49 height 12
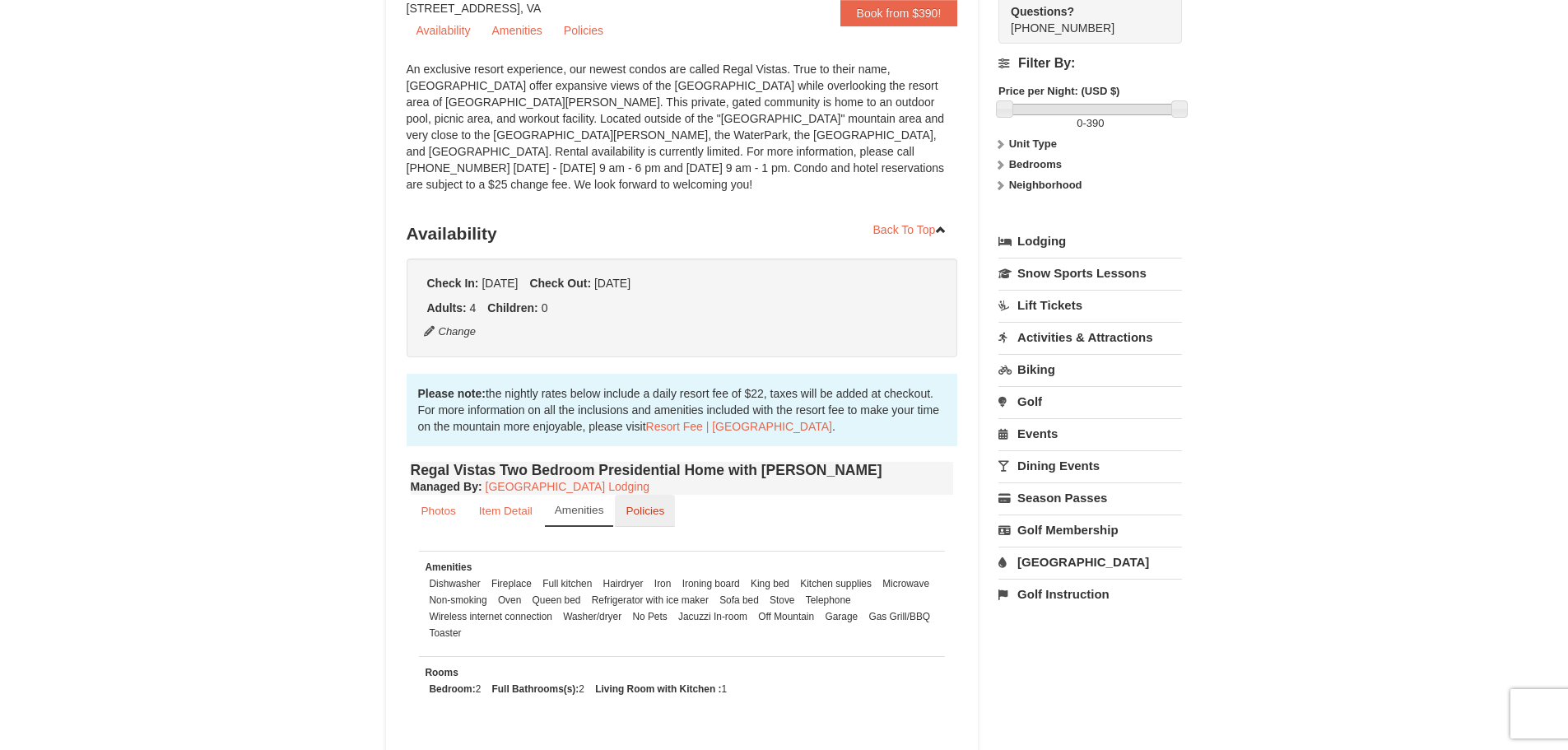
click at [638, 502] on link "Policies" at bounding box center [645, 510] width 60 height 32
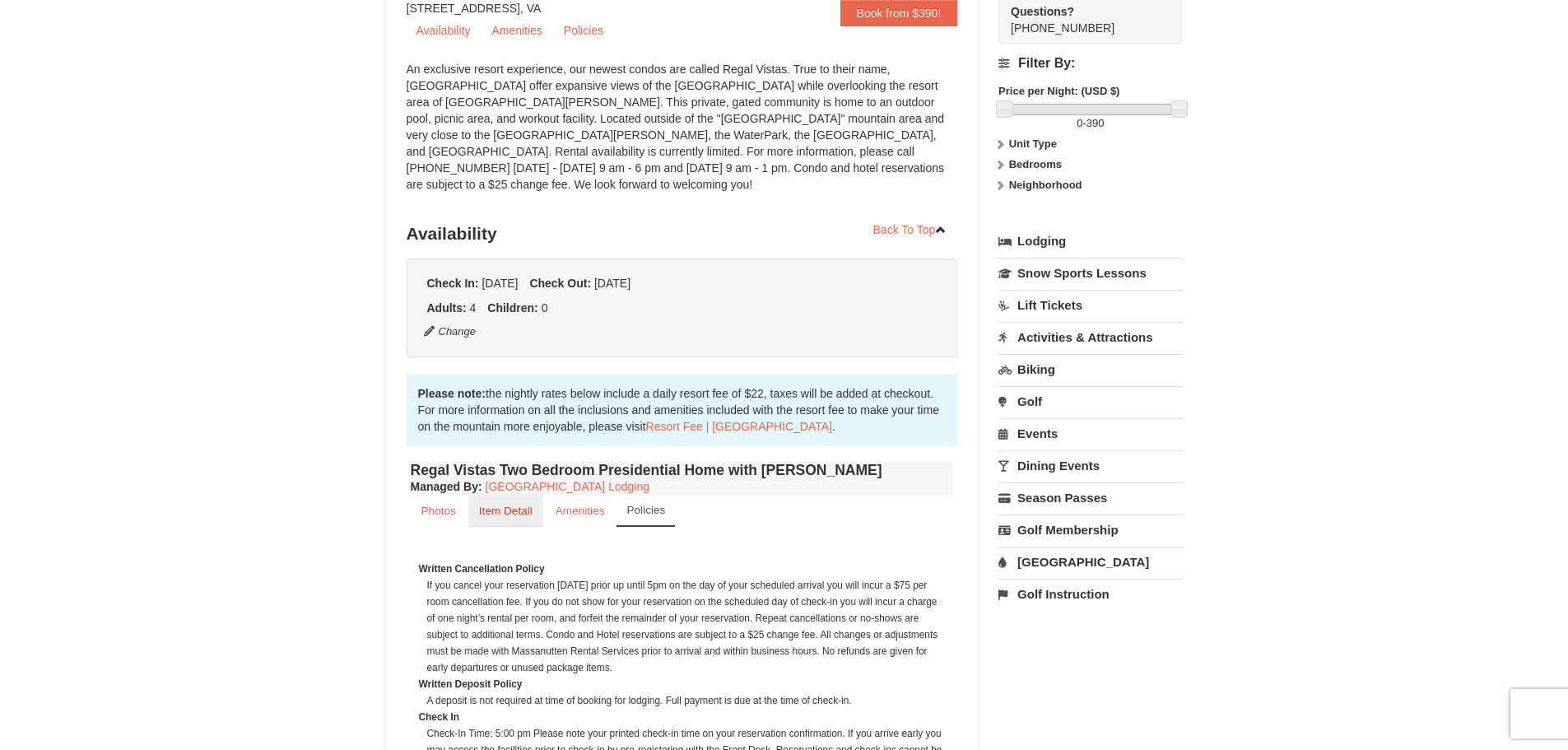
click at [517, 504] on small "Item Detail" at bounding box center [506, 510] width 53 height 12
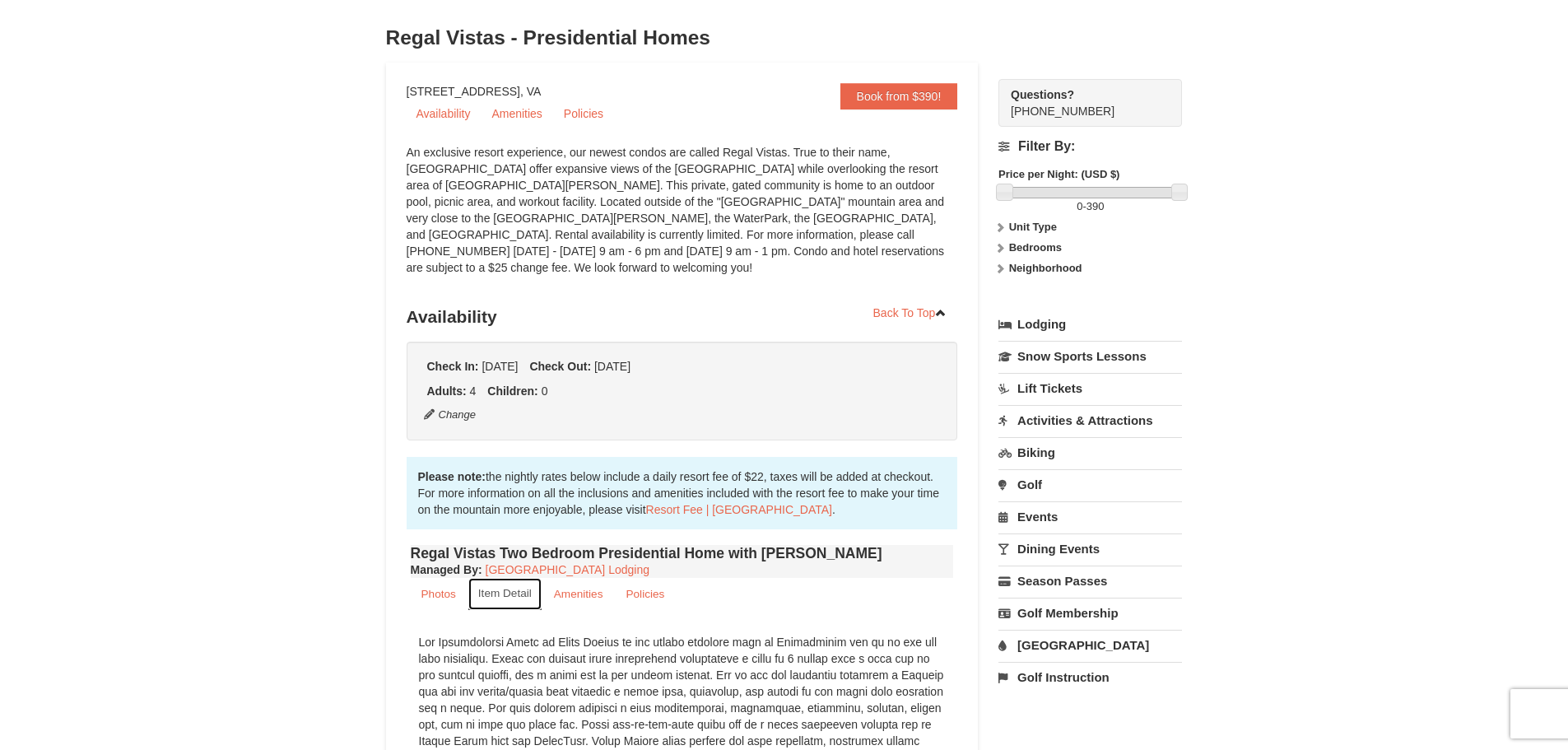
scroll to position [82, 0]
click at [590, 587] on small "Amenities" at bounding box center [578, 593] width 49 height 12
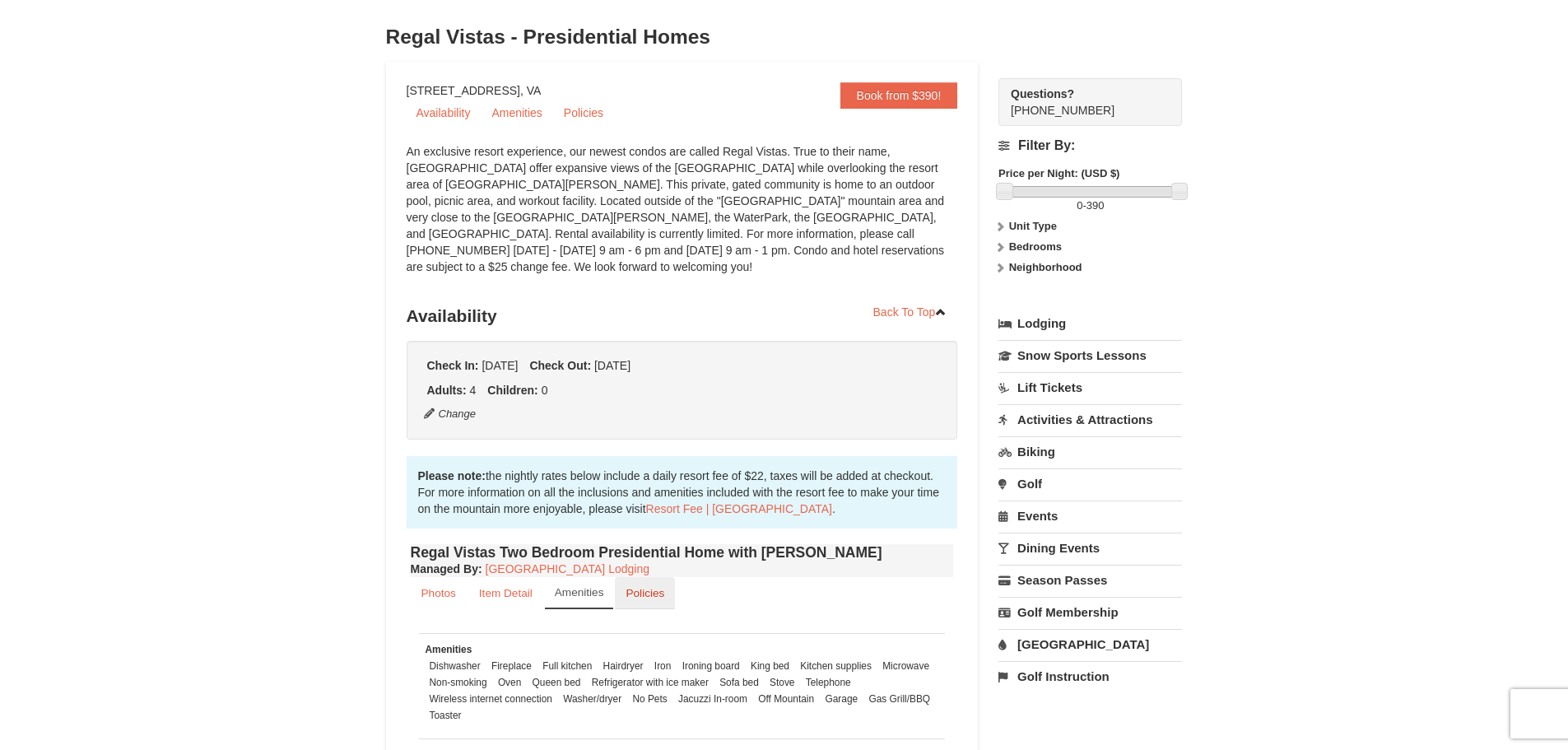
click at [655, 589] on link "Policies" at bounding box center [645, 592] width 60 height 32
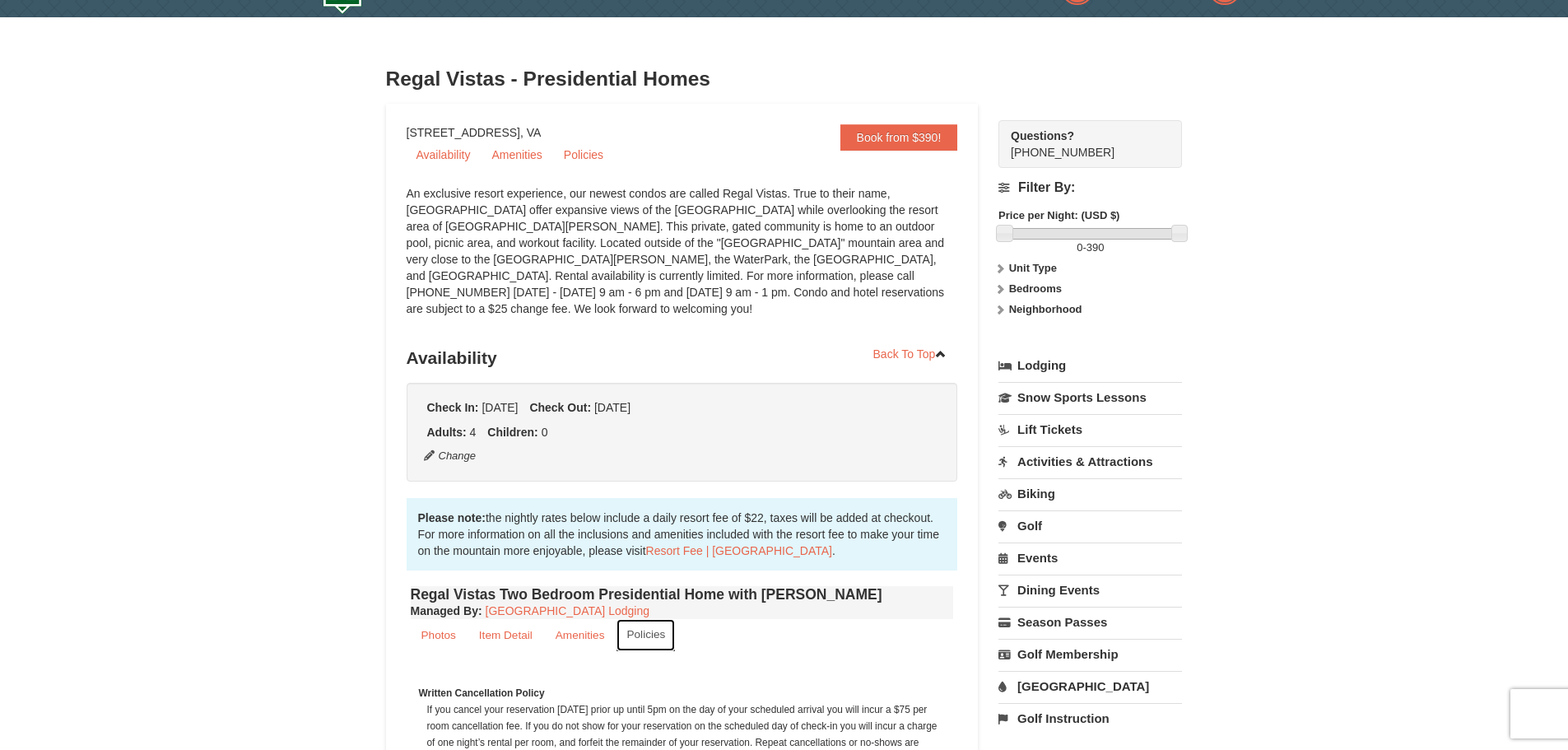
scroll to position [0, 0]
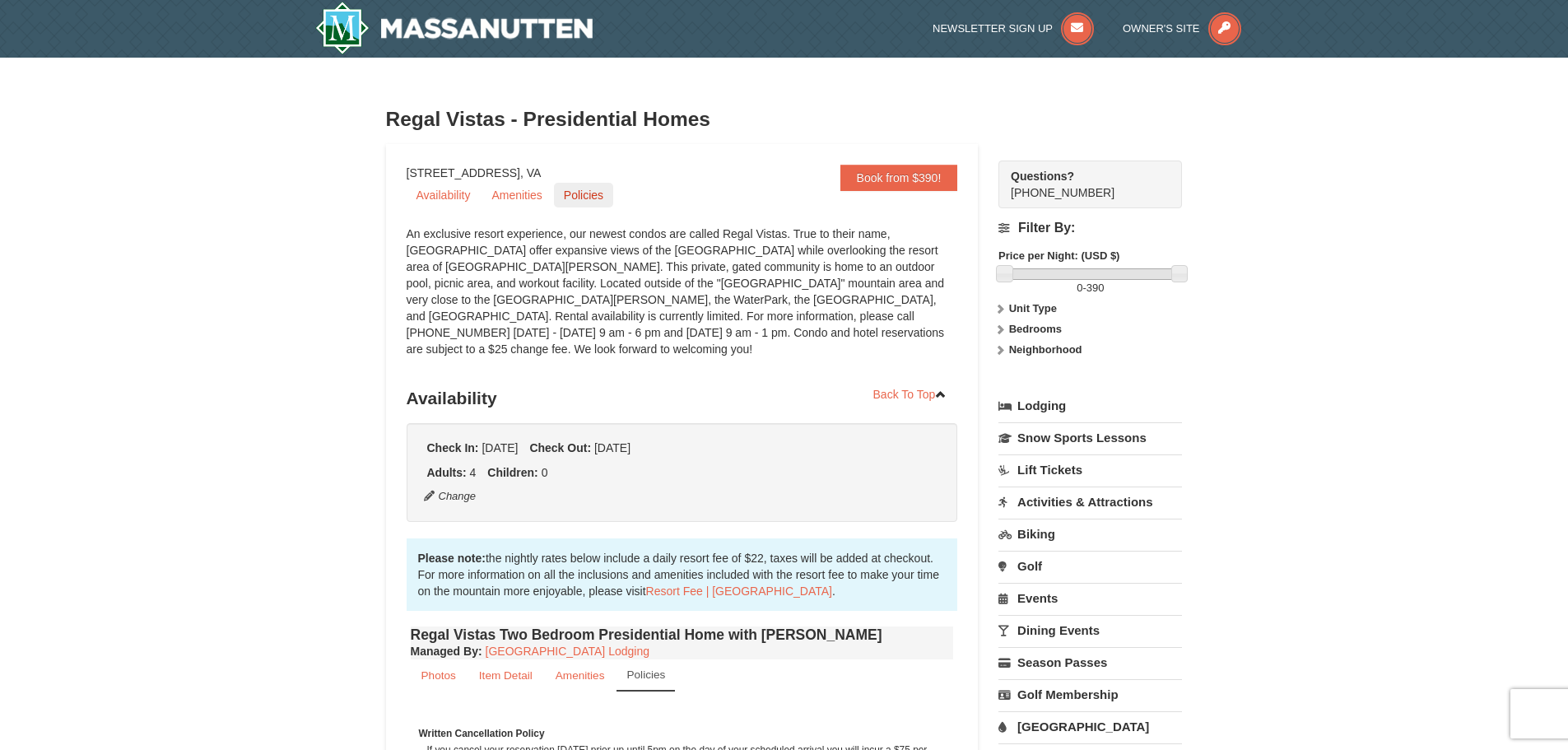
click at [578, 194] on link "Policies" at bounding box center [583, 195] width 59 height 25
click at [924, 183] on link "Book from $390!" at bounding box center [899, 178] width 118 height 27
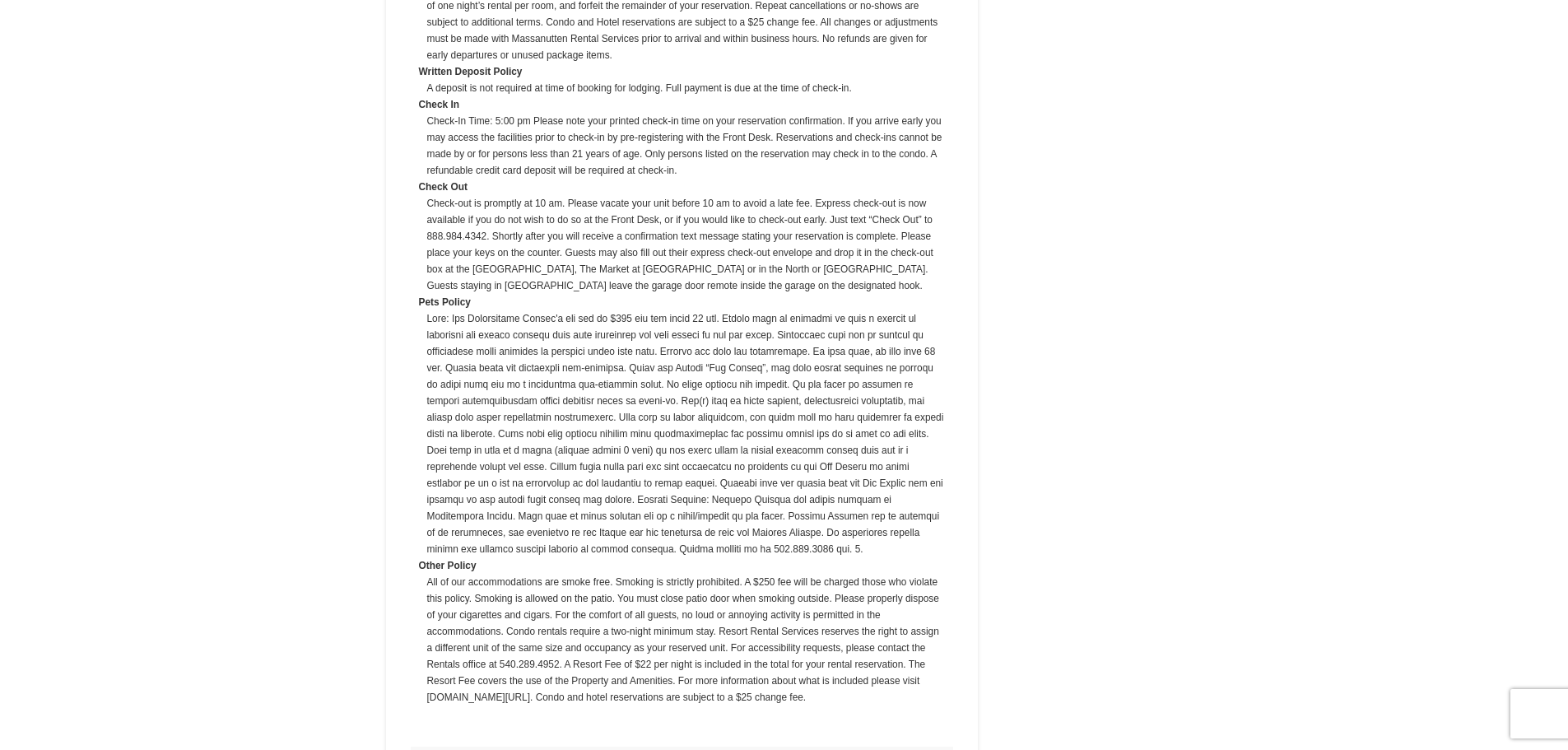
scroll to position [1271, 0]
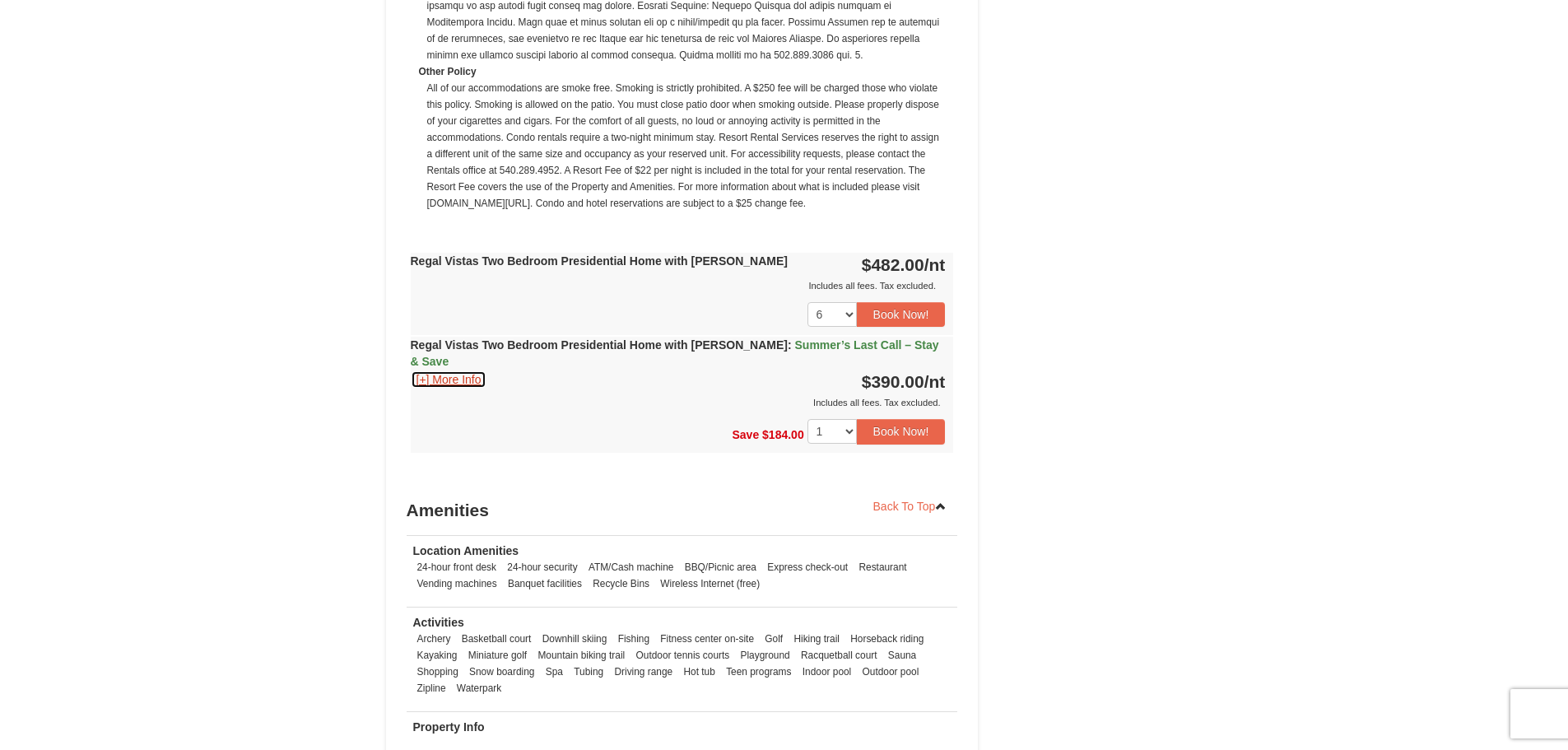
click at [463, 371] on button "[+] More Info" at bounding box center [448, 379] width 77 height 18
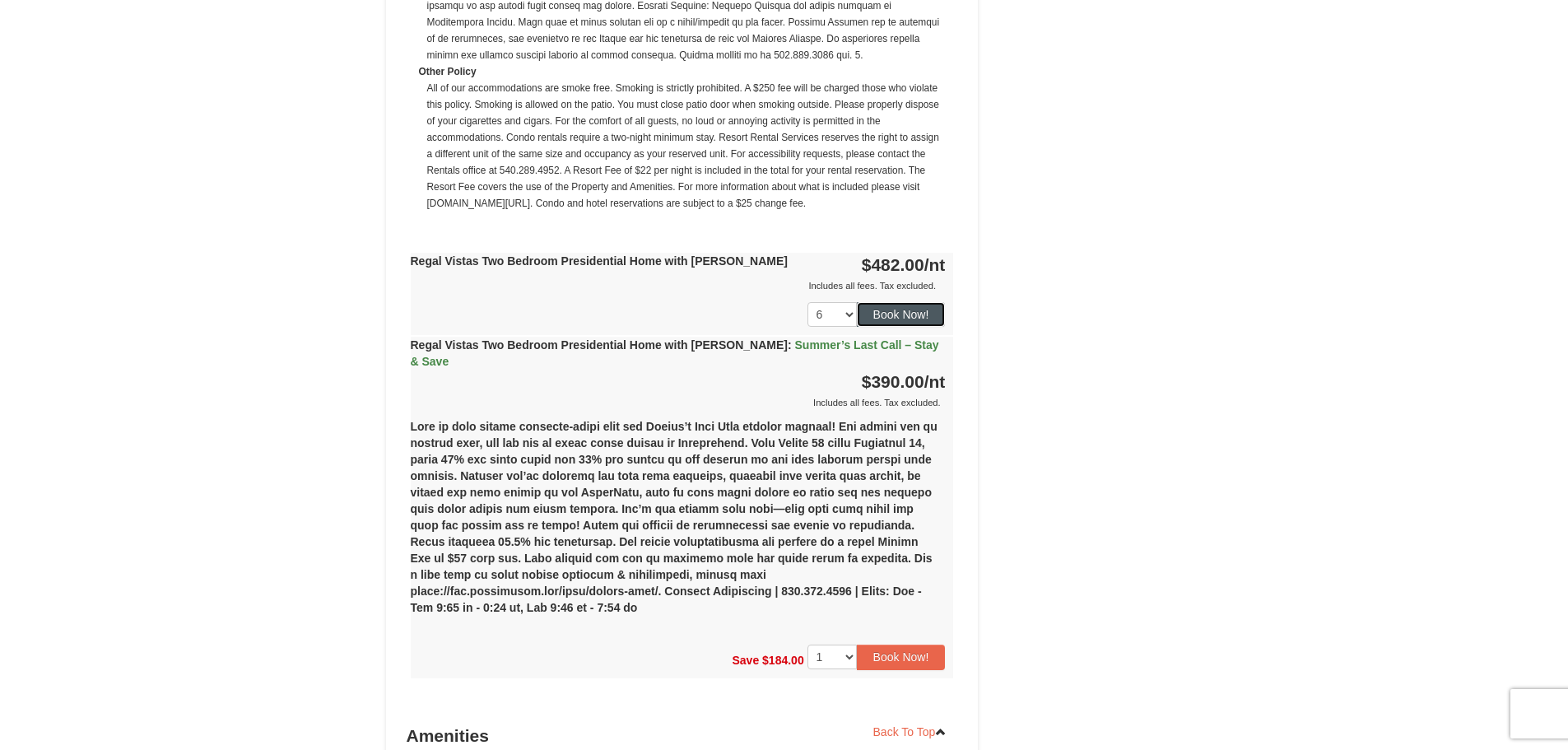
click at [876, 306] on button "Book Now!" at bounding box center [901, 314] width 89 height 25
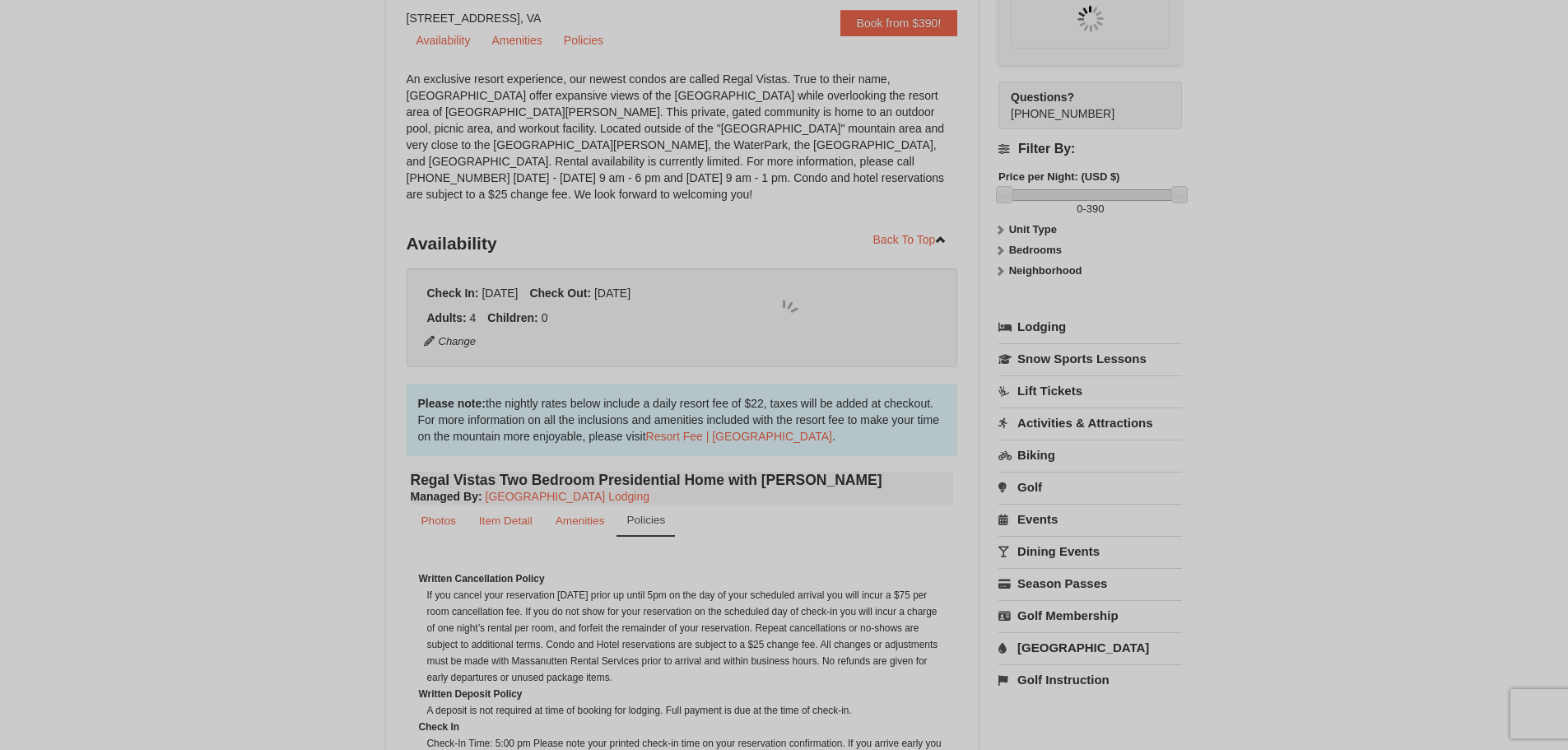
scroll to position [144, 0]
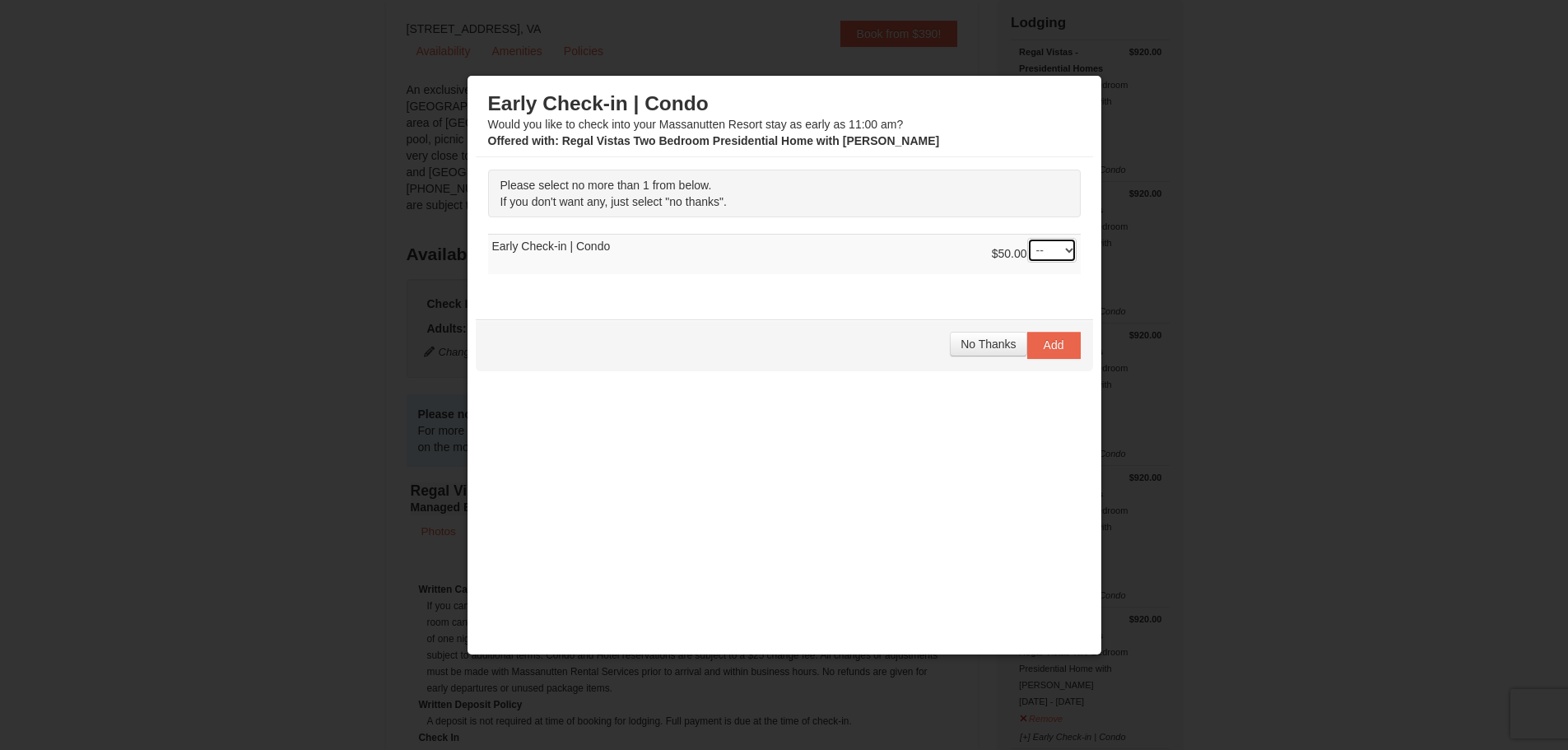
click at [1038, 258] on select "-- 01" at bounding box center [1051, 250] width 49 height 25
click at [1027, 238] on select "-- 01" at bounding box center [1051, 250] width 49 height 25
click at [1050, 253] on select "-- 01" at bounding box center [1051, 250] width 49 height 25
select select "0"
click at [1027, 238] on select "-- 01" at bounding box center [1051, 250] width 49 height 25
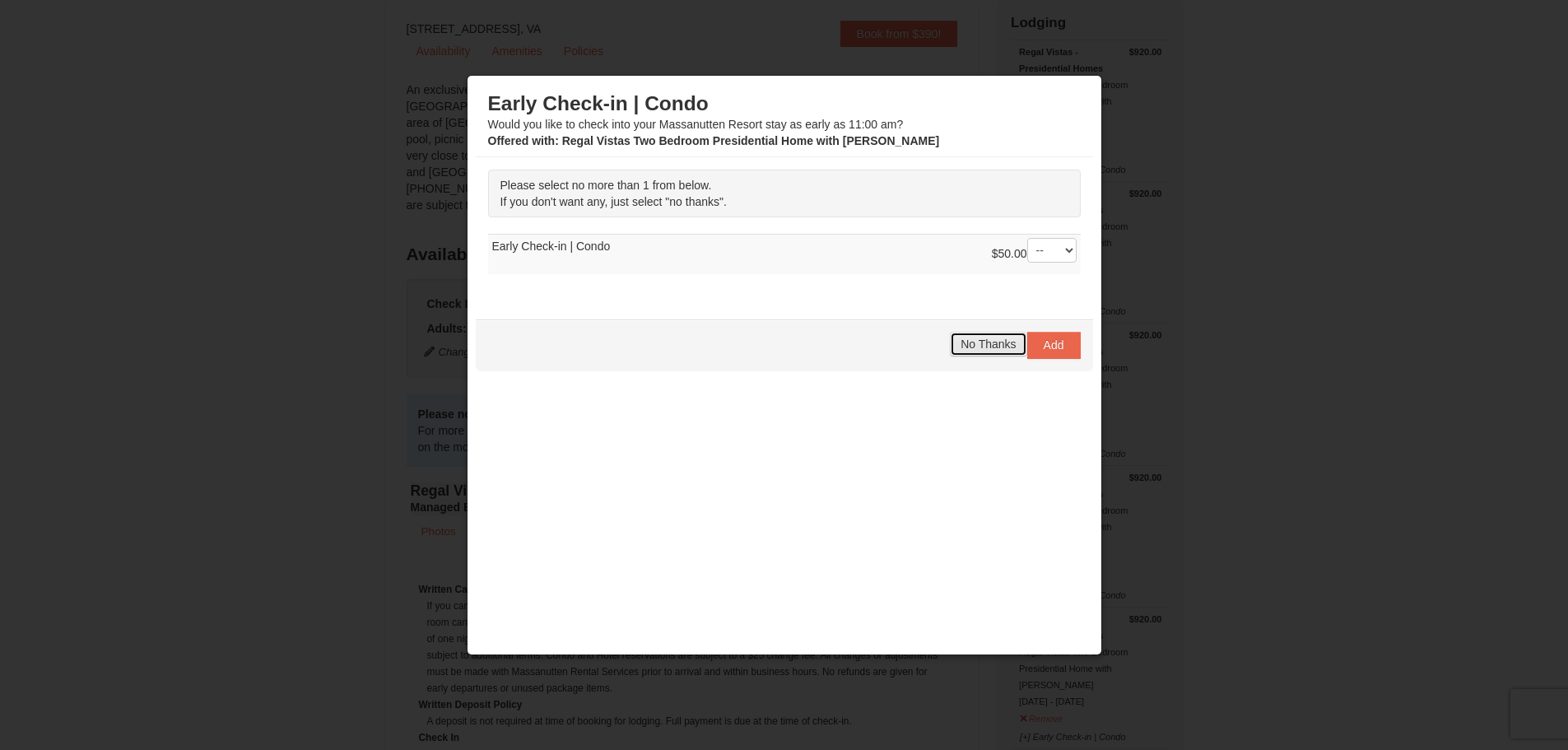
click at [977, 346] on span "No Thanks" at bounding box center [988, 343] width 55 height 13
click at [1058, 251] on select "-- 01" at bounding box center [1051, 250] width 49 height 25
select select "1"
click at [1027, 238] on select "-- 01" at bounding box center [1051, 250] width 49 height 25
click at [1047, 349] on span "Add" at bounding box center [1053, 344] width 21 height 13
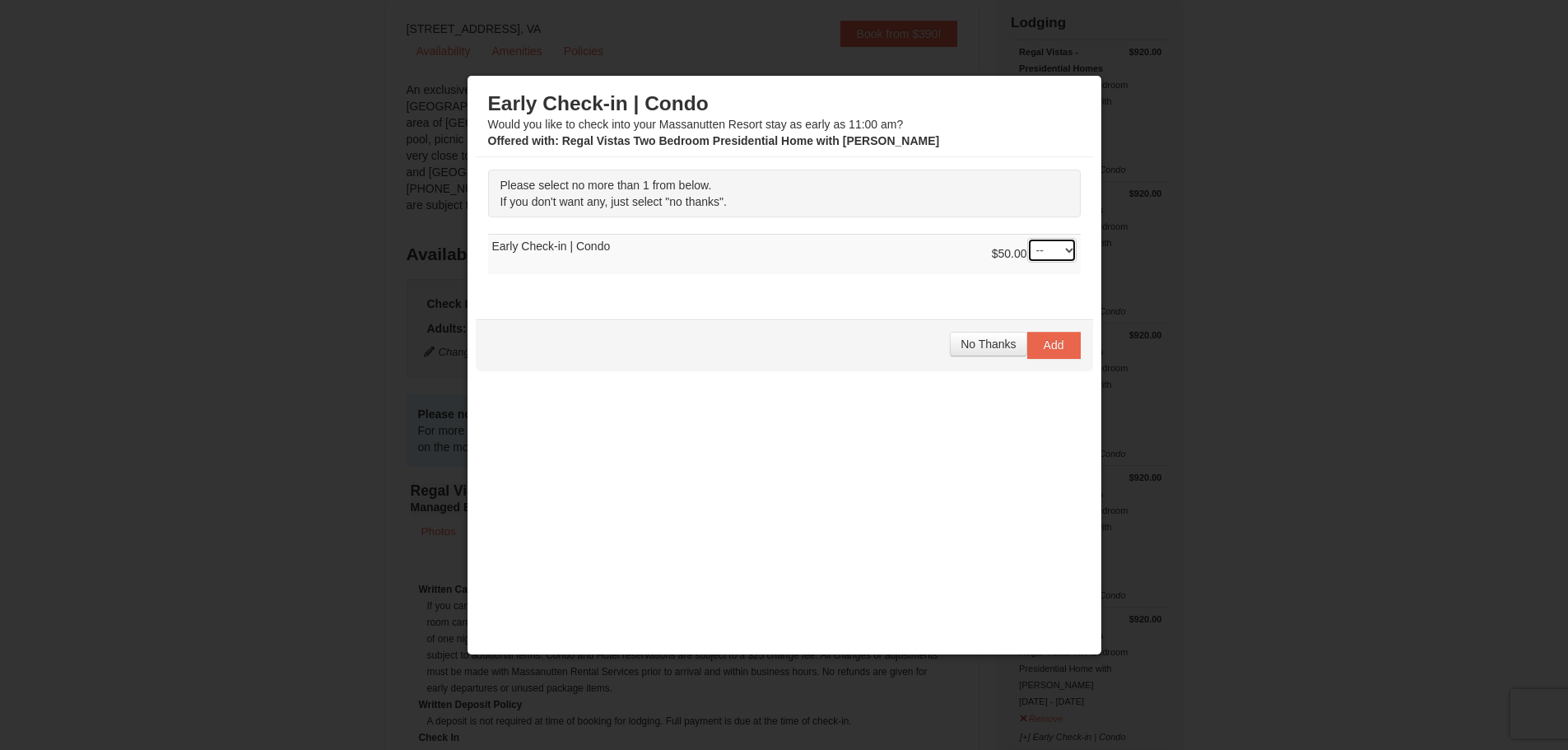
click at [1027, 253] on select "-- 01" at bounding box center [1051, 250] width 49 height 25
select select "1"
click at [1027, 238] on select "-- 01" at bounding box center [1051, 250] width 49 height 25
click at [1040, 335] on button "Add" at bounding box center [1053, 345] width 53 height 27
click at [997, 341] on span "No Thanks" at bounding box center [988, 343] width 55 height 13
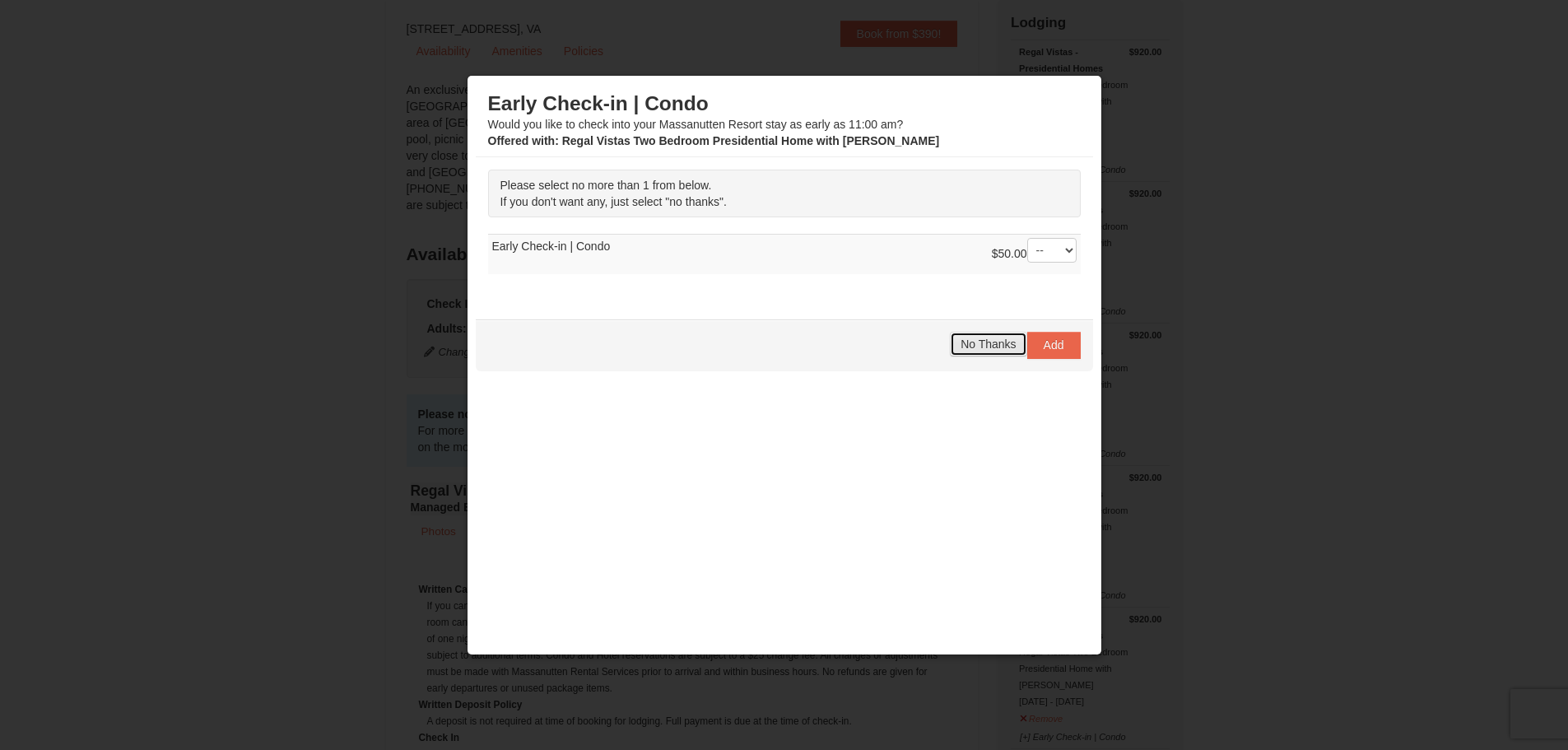
click at [997, 341] on span "No Thanks" at bounding box center [988, 343] width 55 height 13
click at [996, 334] on span "No Thanks" at bounding box center [988, 326] width 55 height 13
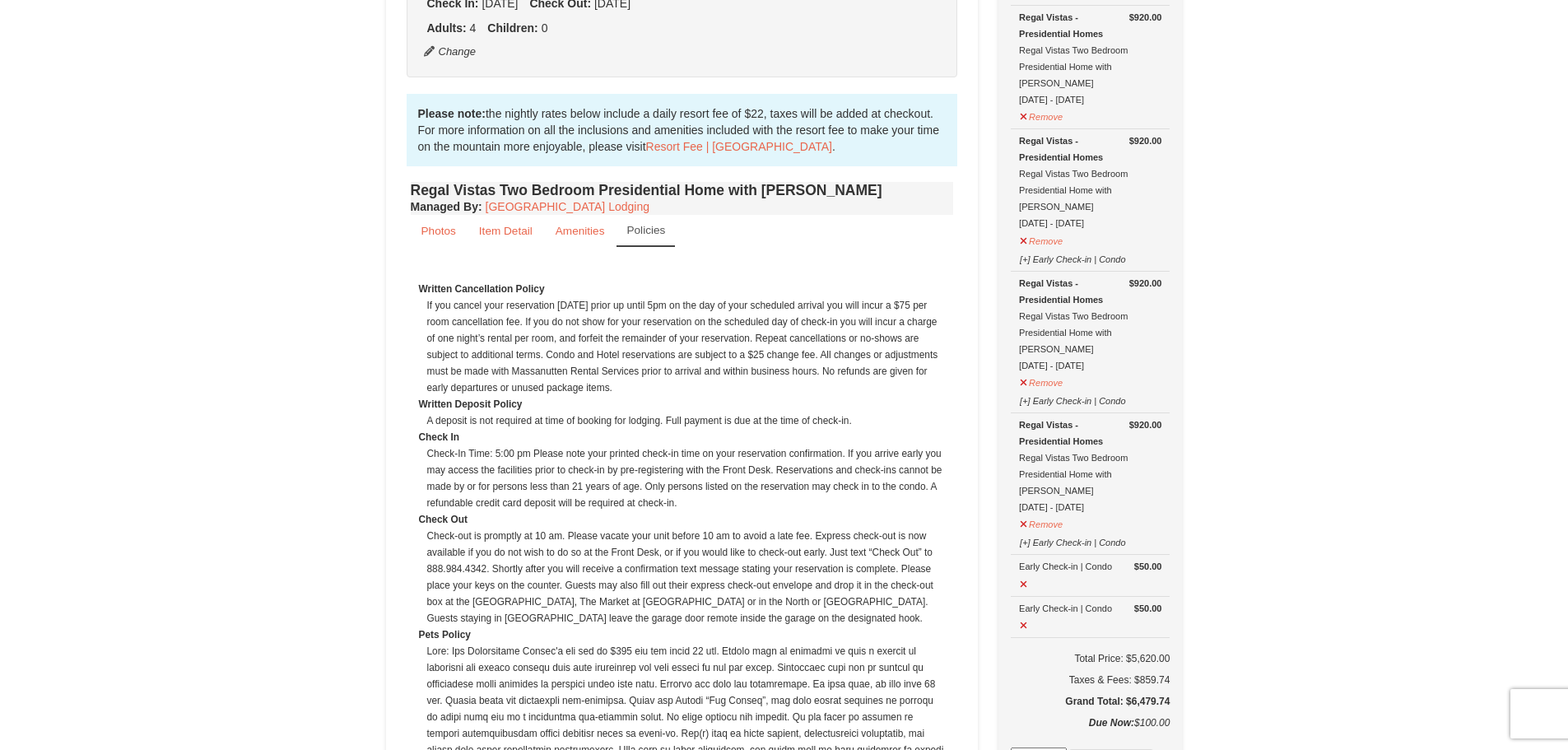
scroll to position [638, 0]
